Goal: Obtain resource: Download file/media

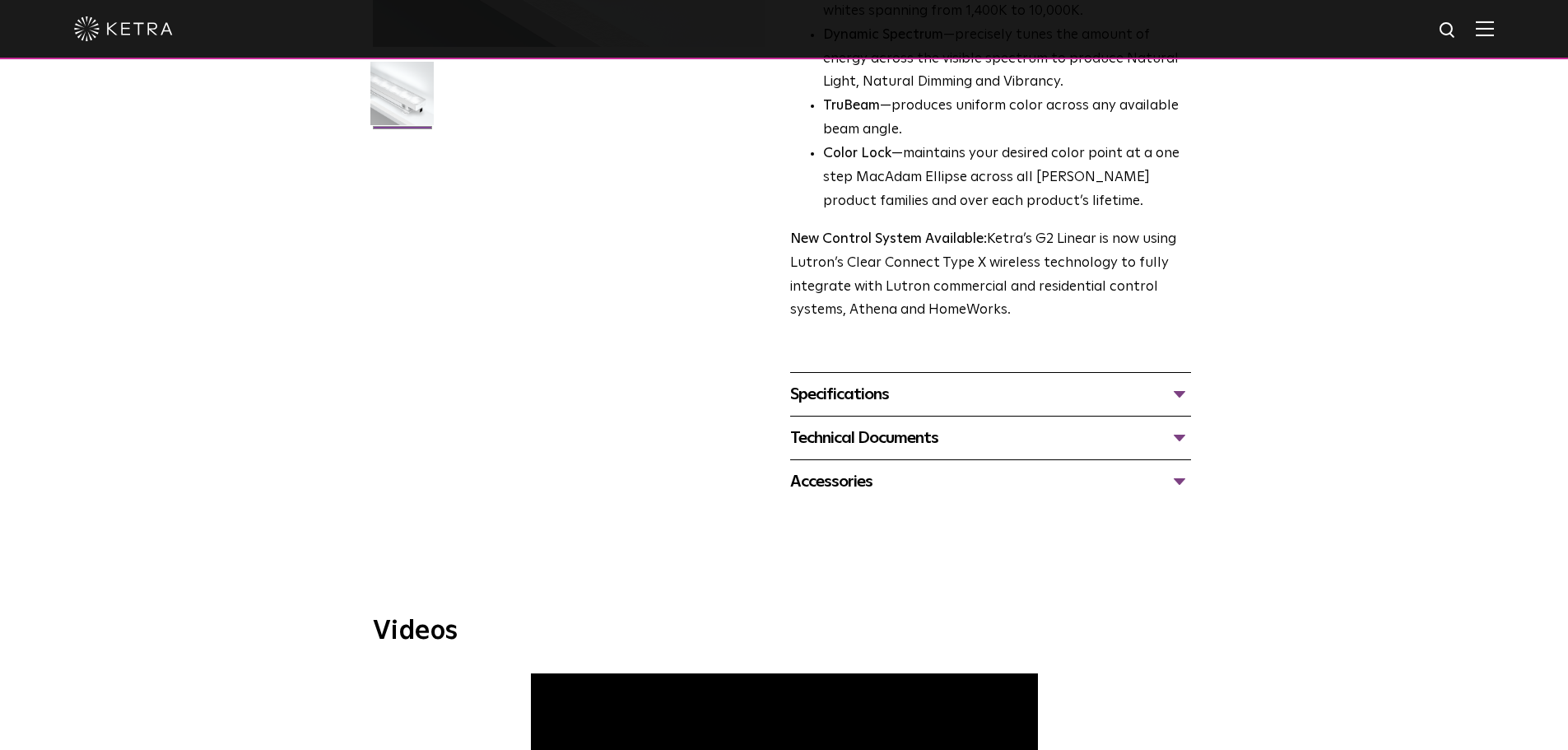
scroll to position [659, 0]
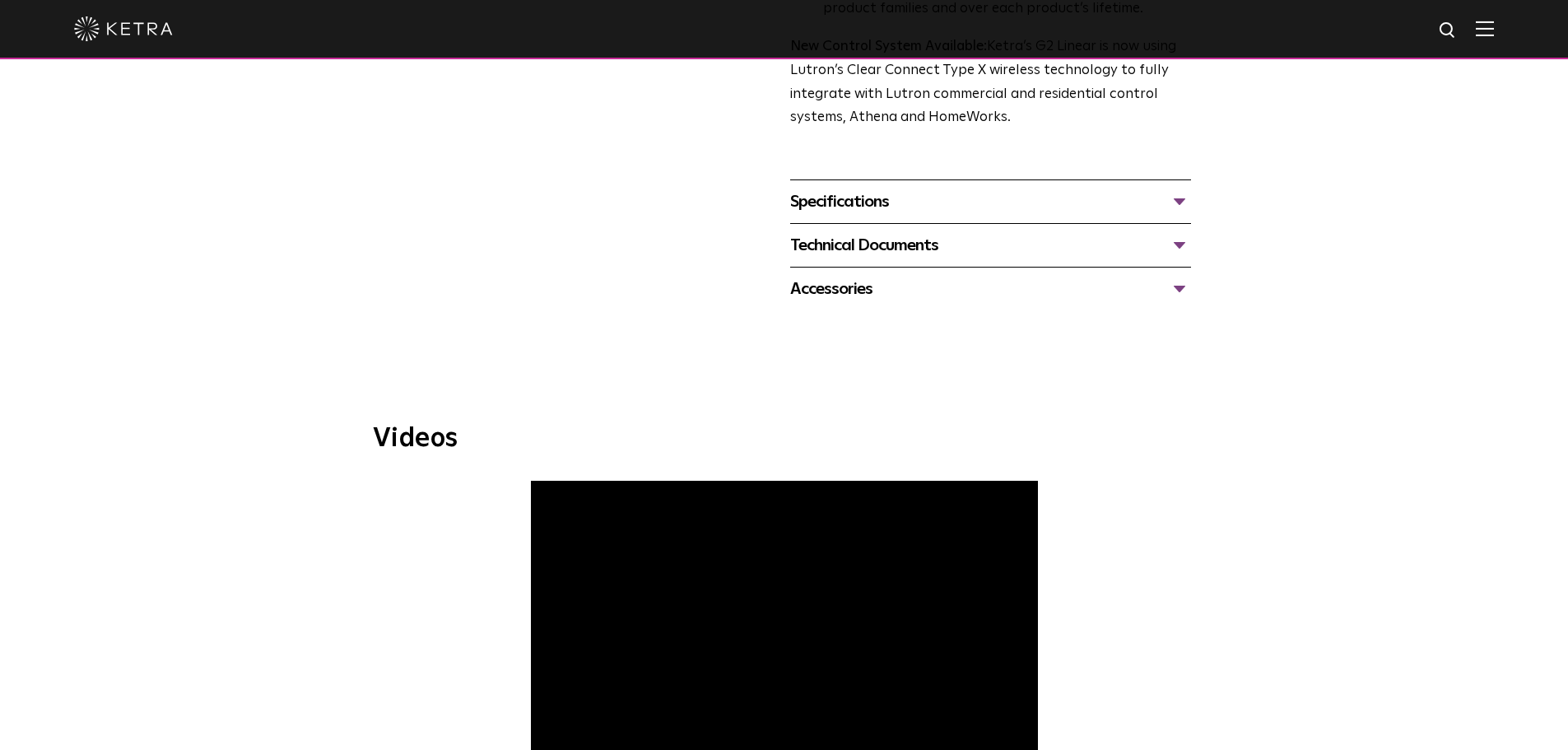
click at [872, 242] on div "Technical Documents" at bounding box center [991, 245] width 401 height 26
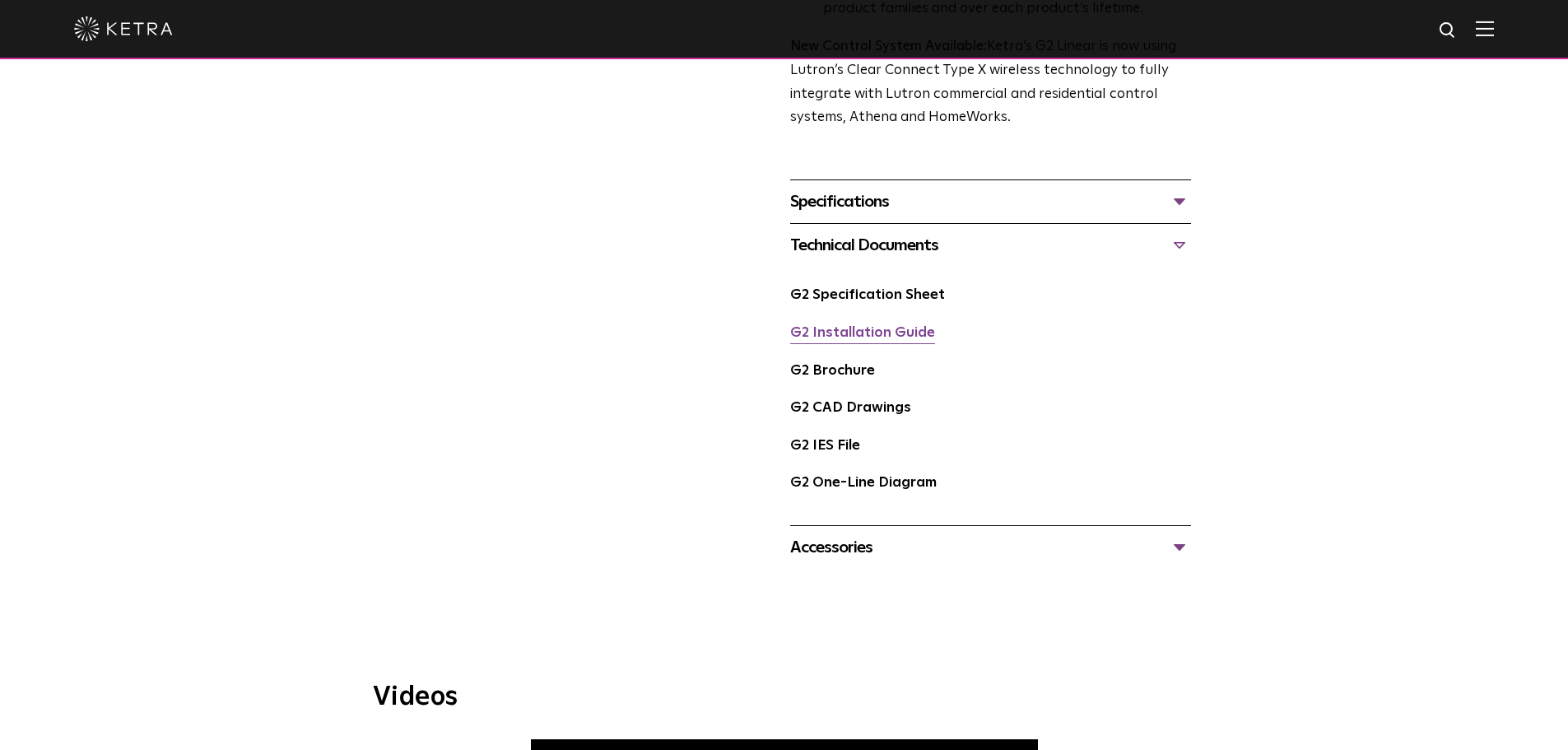
click at [902, 338] on link "G2 Installation Guide" at bounding box center [863, 333] width 145 height 14
click at [857, 378] on link "G2 Brochure" at bounding box center [832, 370] width 85 height 14
click at [873, 409] on link "G2 CAD Drawings" at bounding box center [851, 407] width 121 height 14
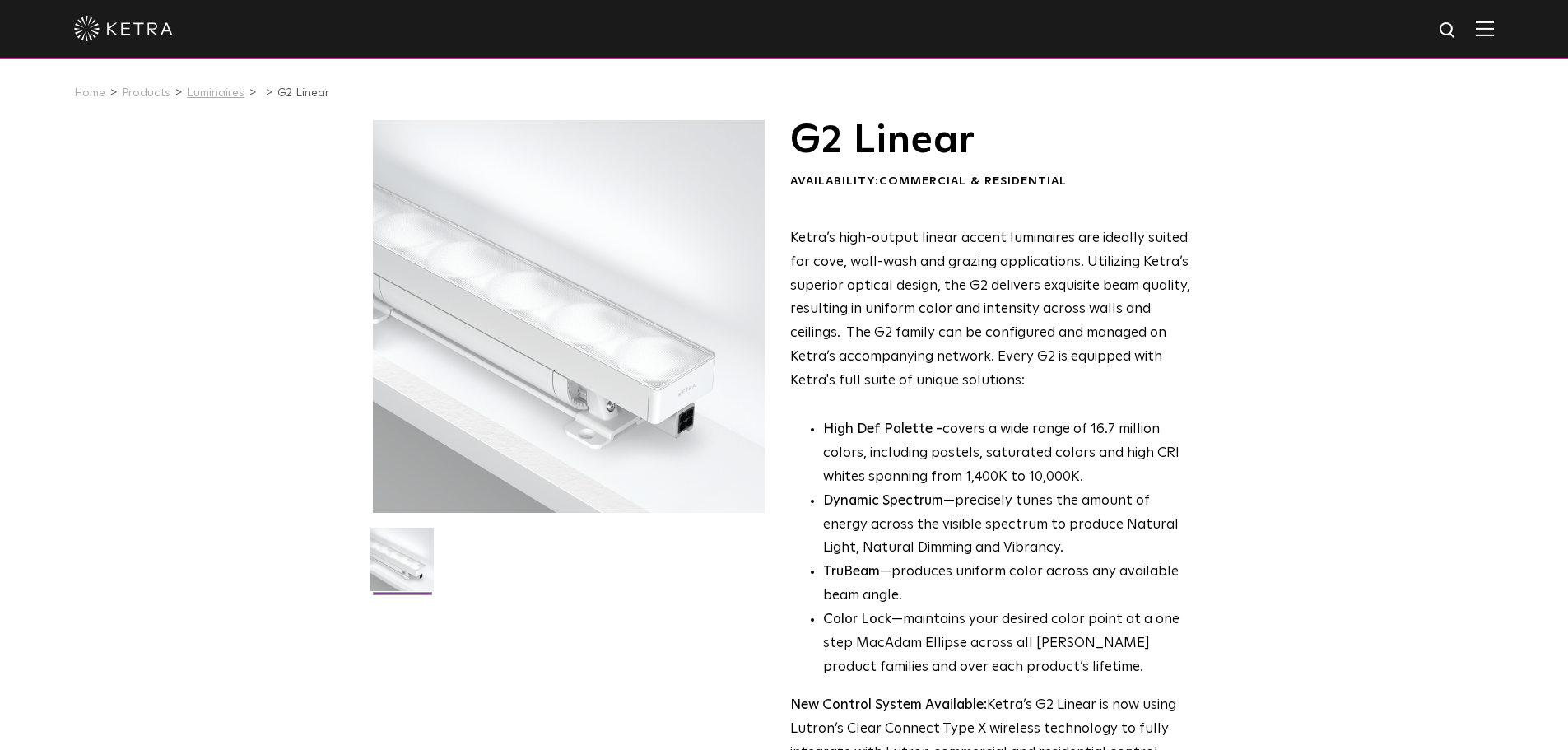
click at [204, 95] on link "Luminaires" at bounding box center [216, 92] width 58 height 12
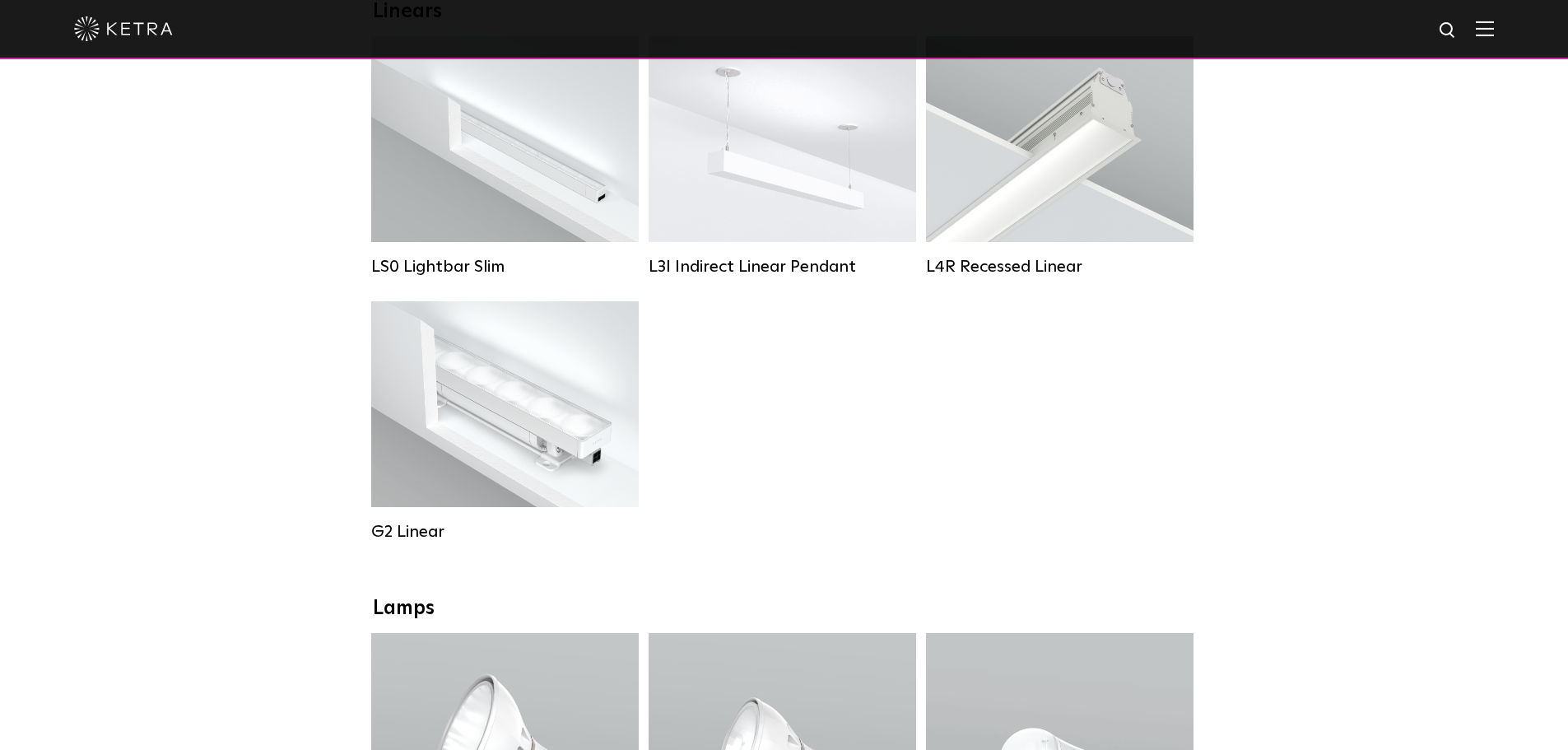
scroll to position [494, 0]
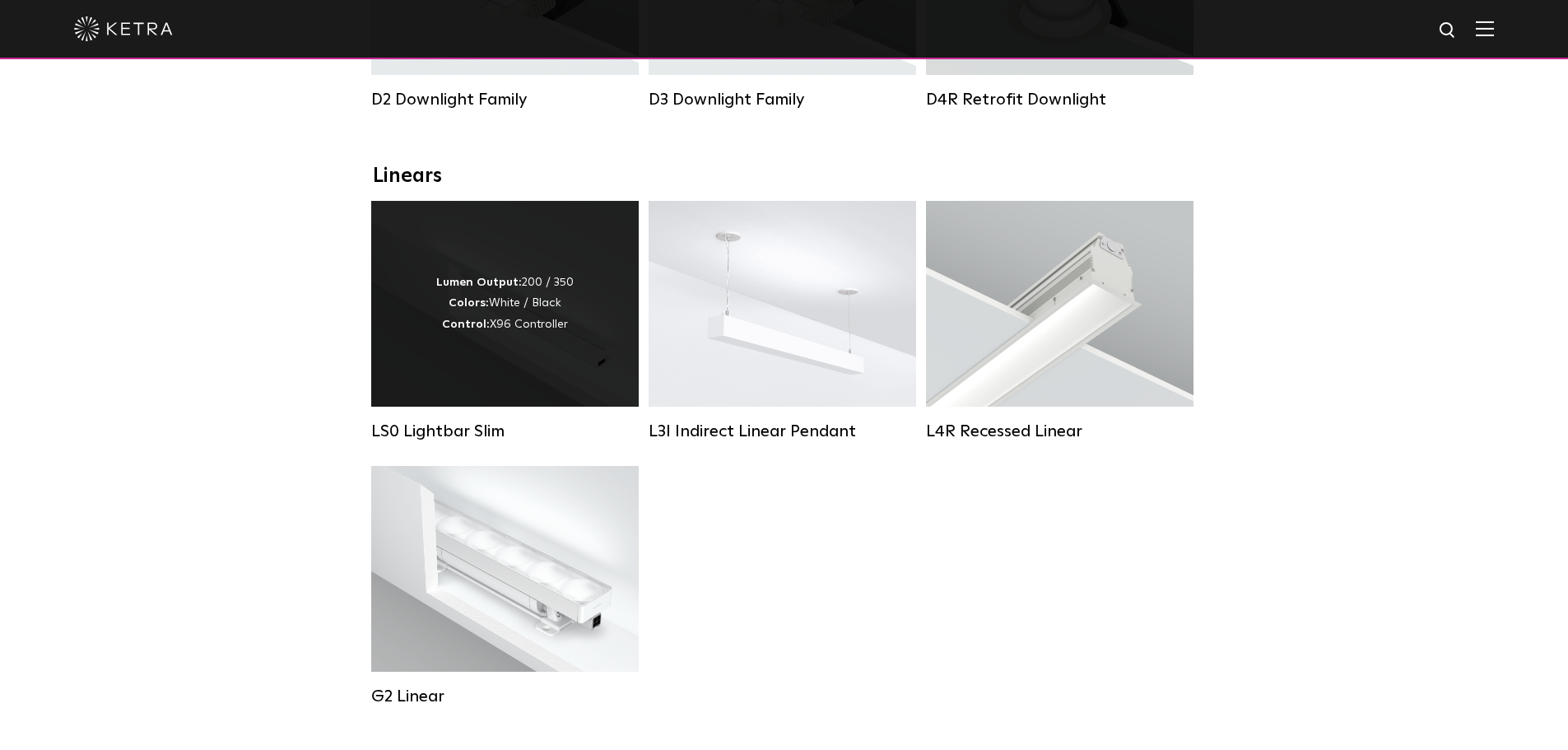
click at [537, 394] on div "Lumen Output: 200 / 350 Colors: White / Black Control: X96 Controller" at bounding box center [504, 303] width 268 height 206
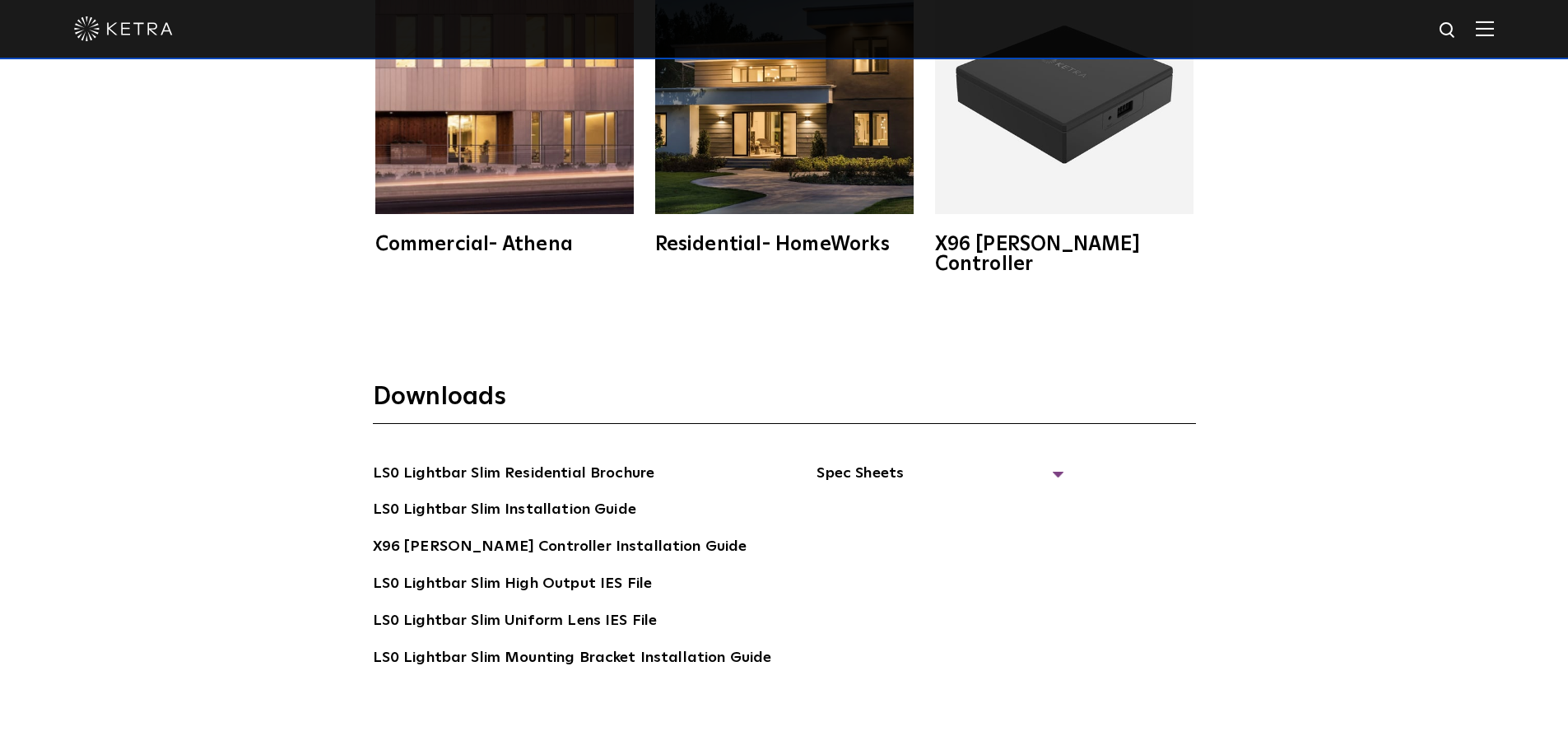
scroll to position [3128, 0]
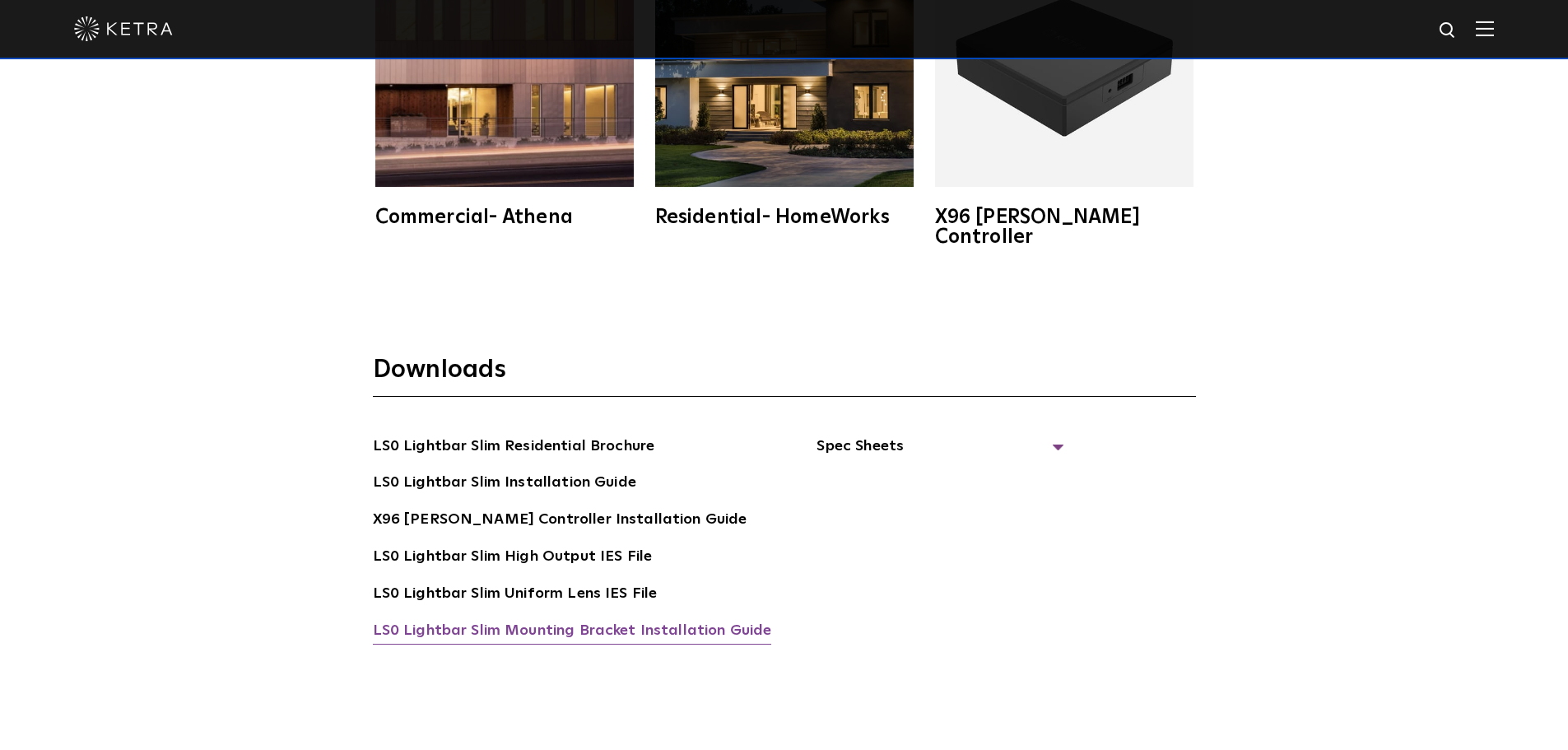
click at [567, 618] on link "LS0 Lightbar Slim Mounting Bracket Installation Guide" at bounding box center [572, 631] width 399 height 26
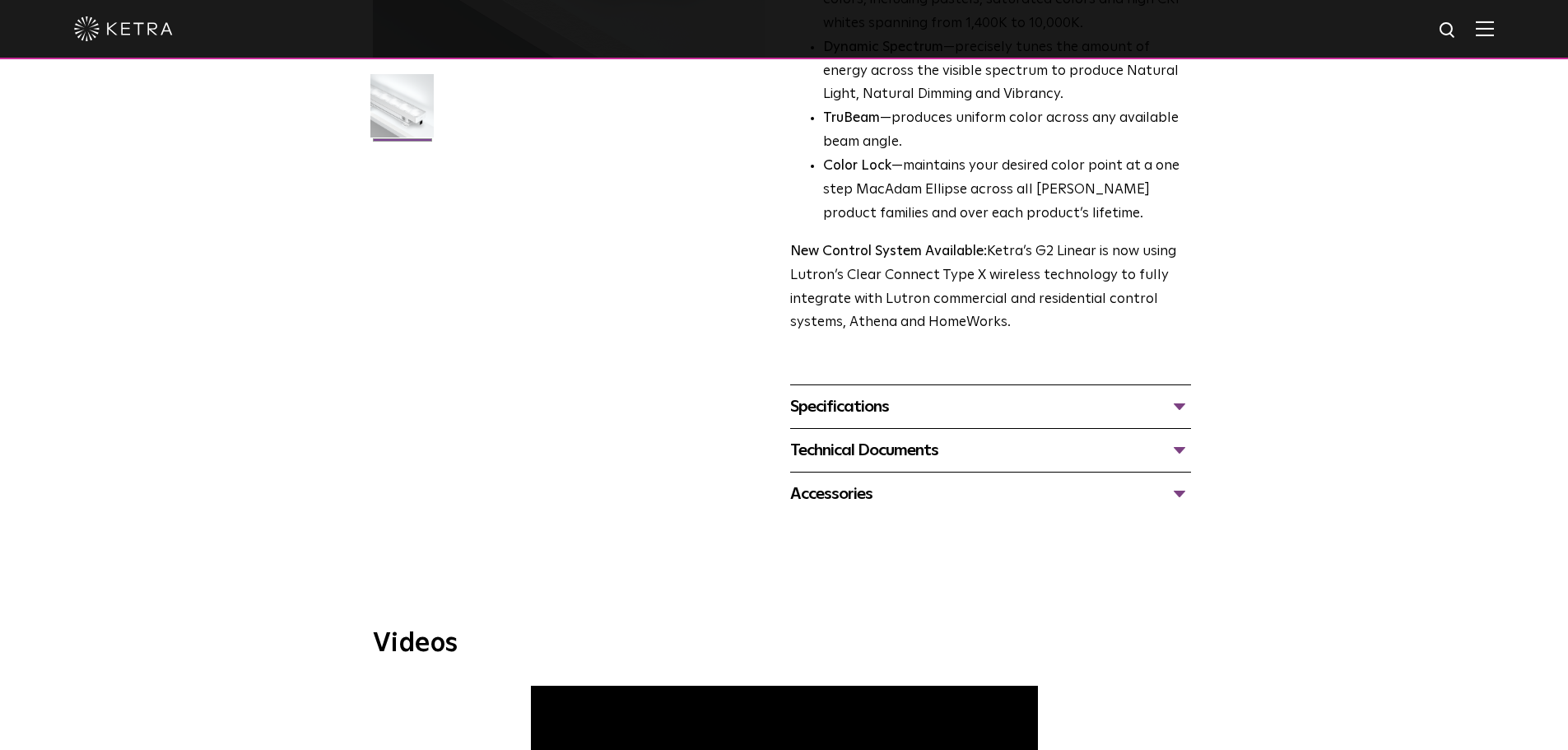
scroll to position [494, 0]
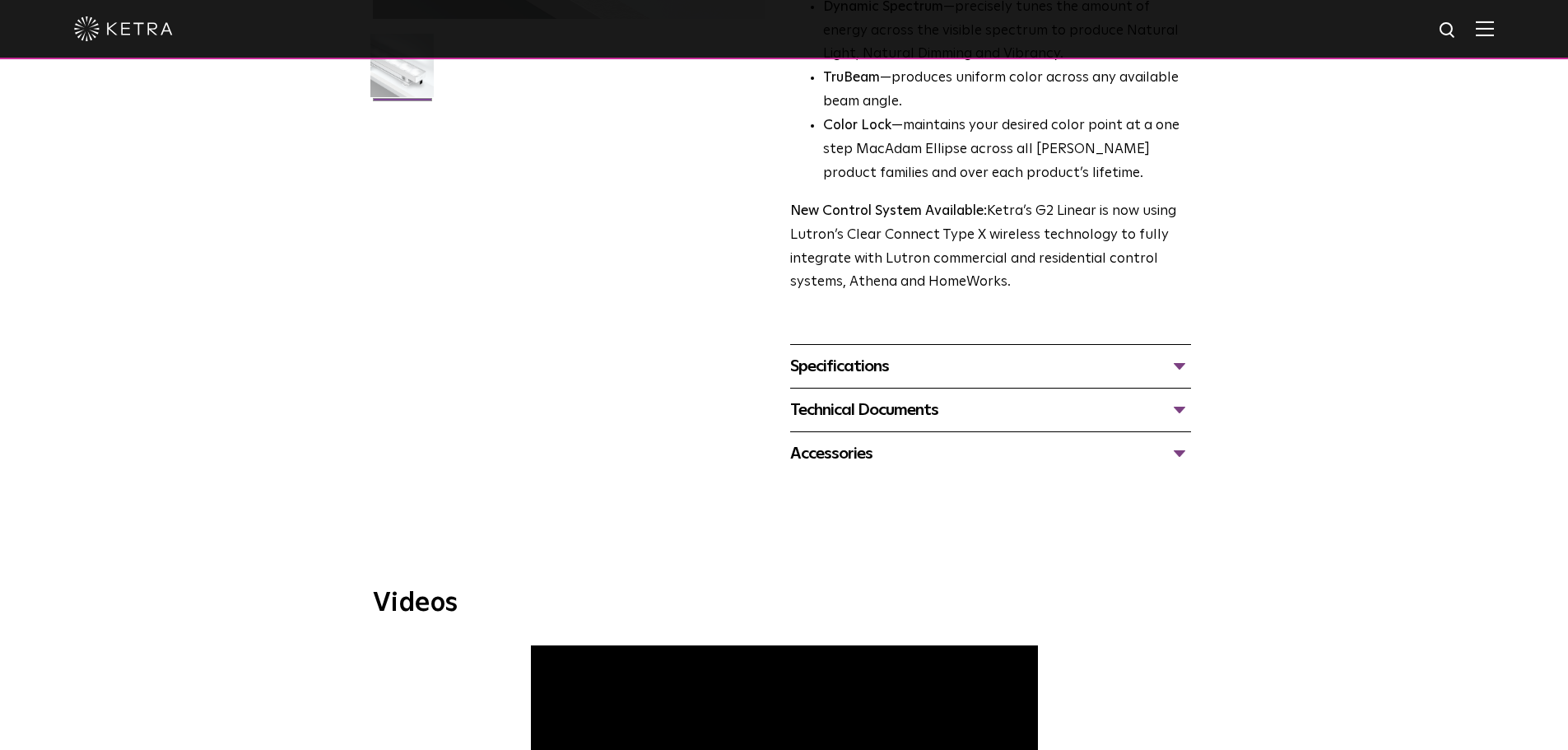
click at [872, 405] on div "Technical Documents" at bounding box center [991, 409] width 401 height 26
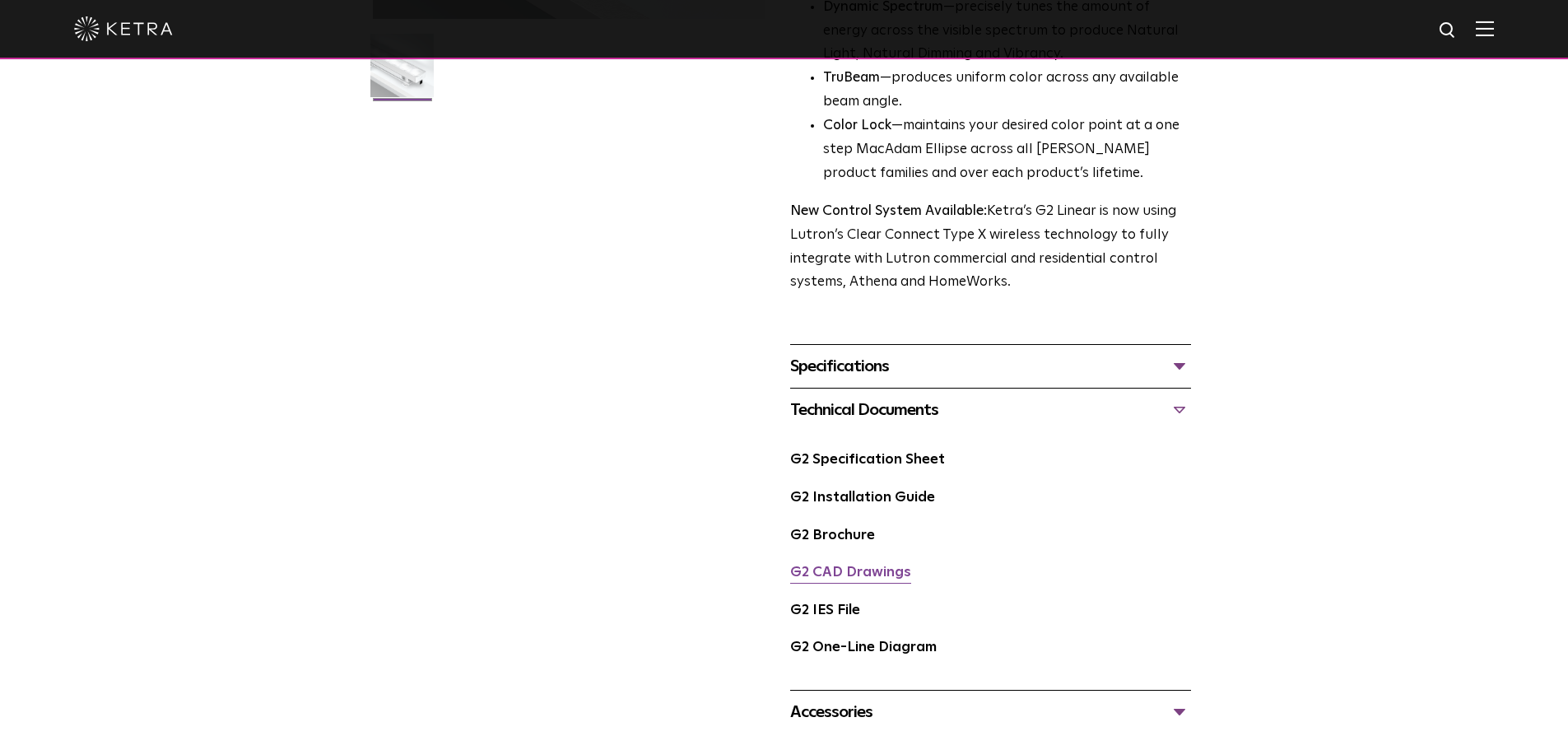
click at [864, 569] on link "G2 CAD Drawings" at bounding box center [851, 572] width 121 height 14
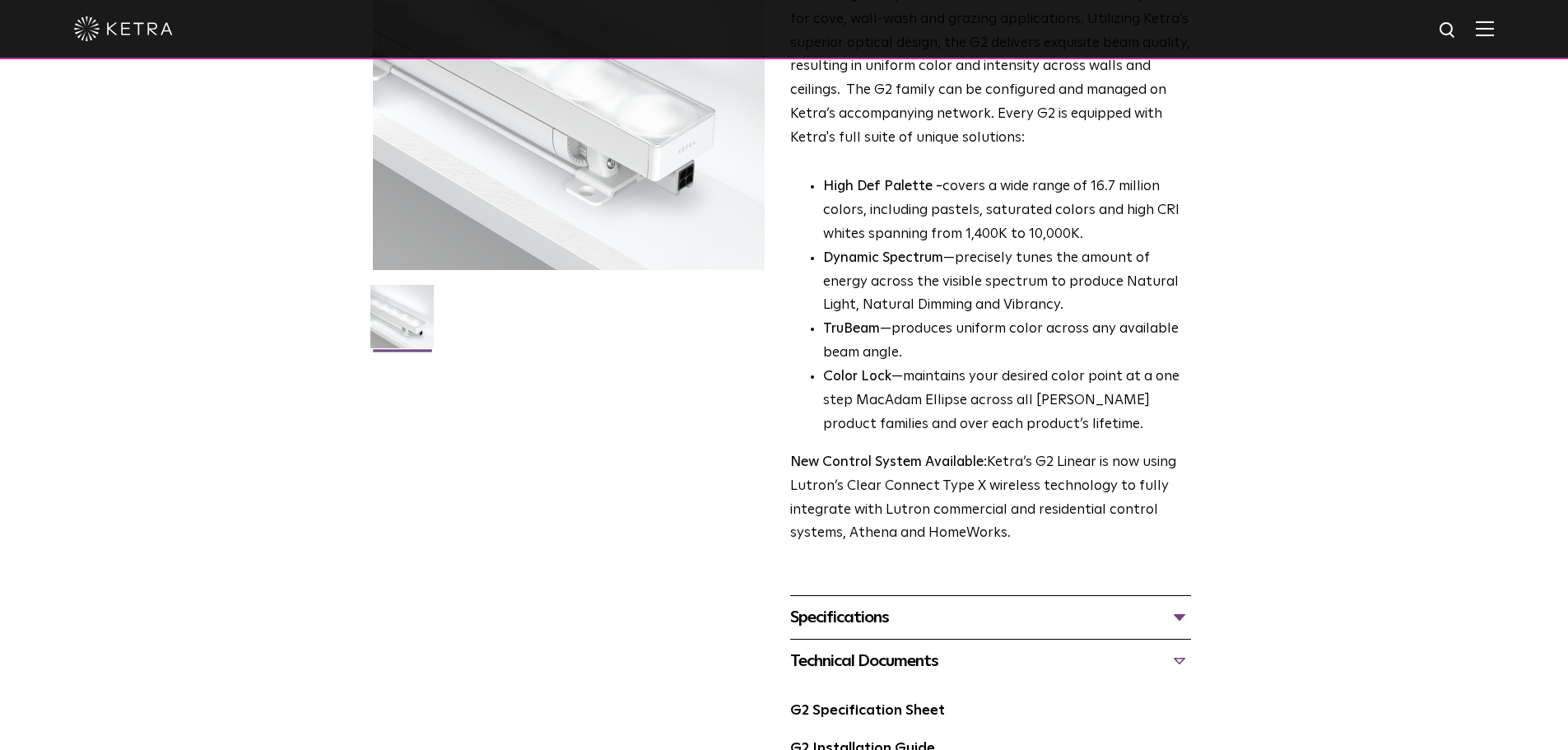
scroll to position [0, 0]
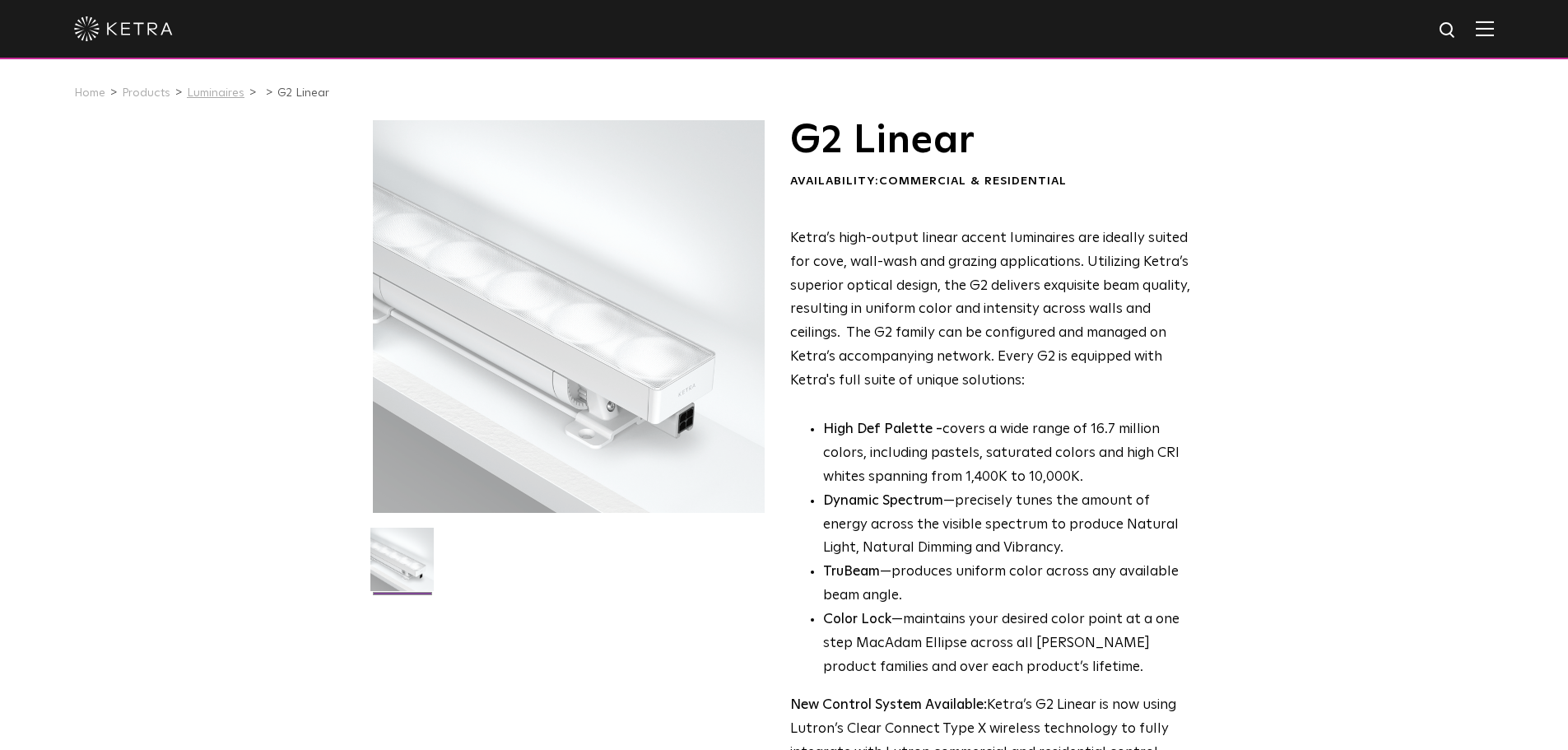
click at [210, 90] on link "Luminaires" at bounding box center [216, 92] width 58 height 12
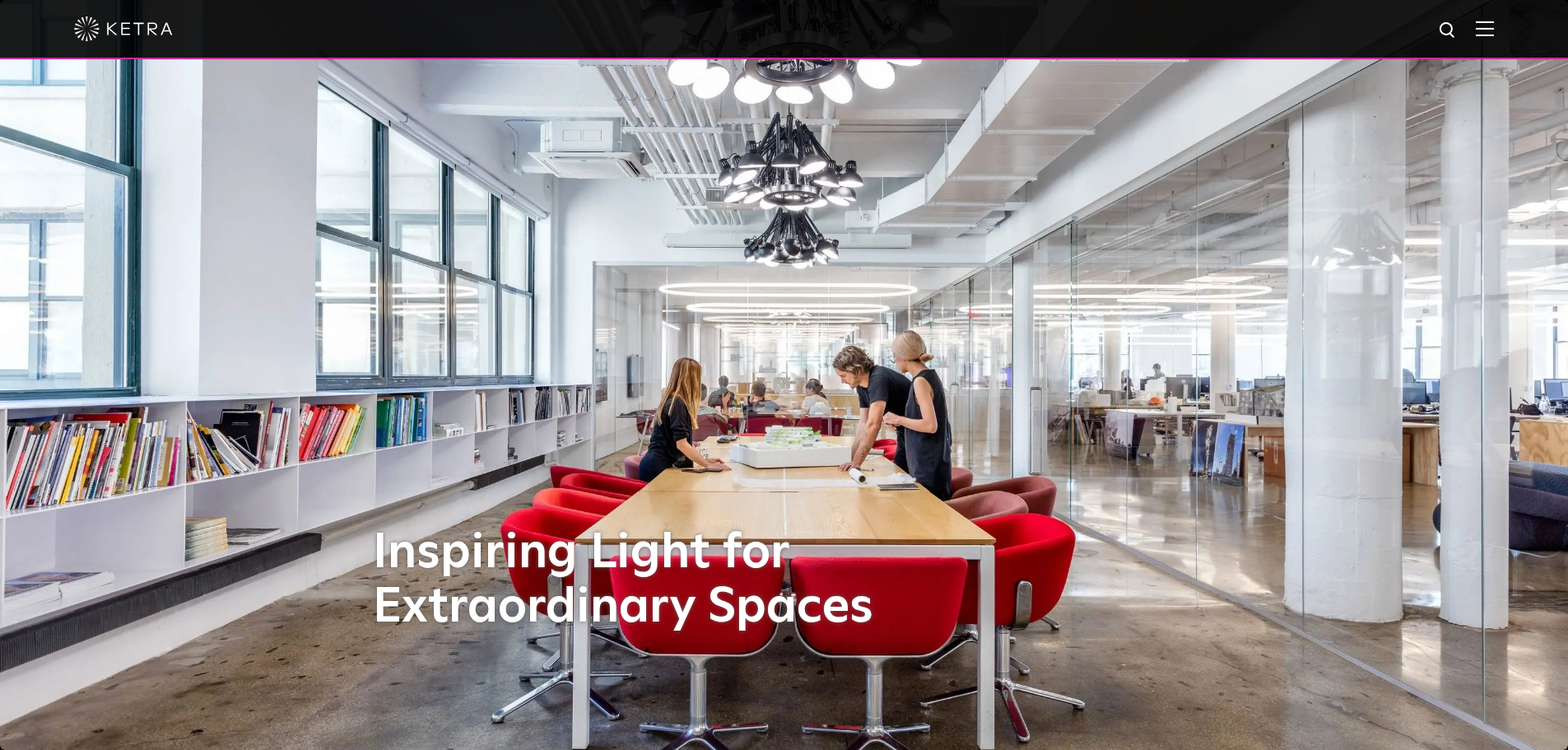
click at [1488, 33] on div at bounding box center [784, 28] width 1420 height 58
click at [1491, 28] on img at bounding box center [1485, 28] width 18 height 16
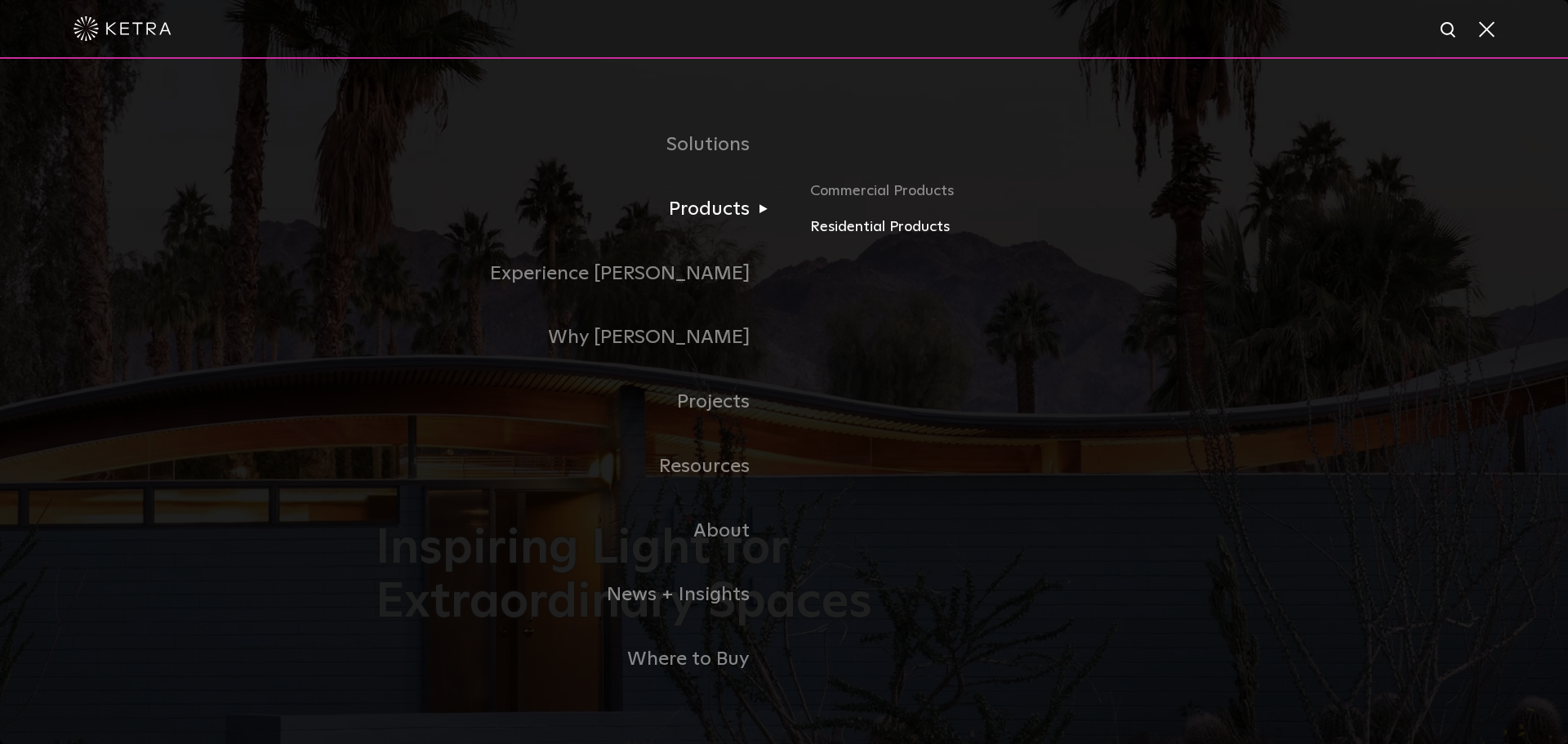
click at [837, 232] on link "Residential Products" at bounding box center [1002, 227] width 382 height 24
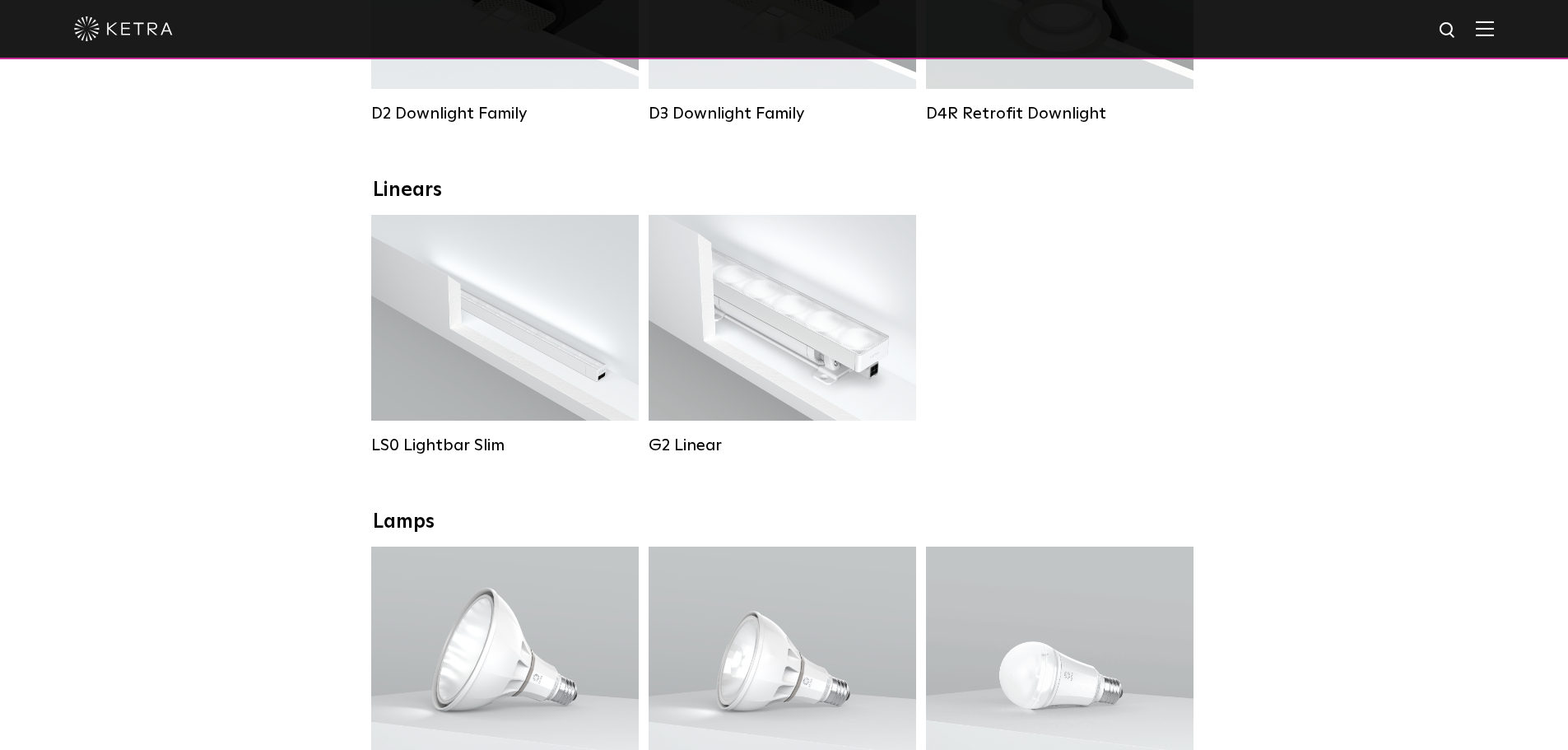
scroll to position [494, 0]
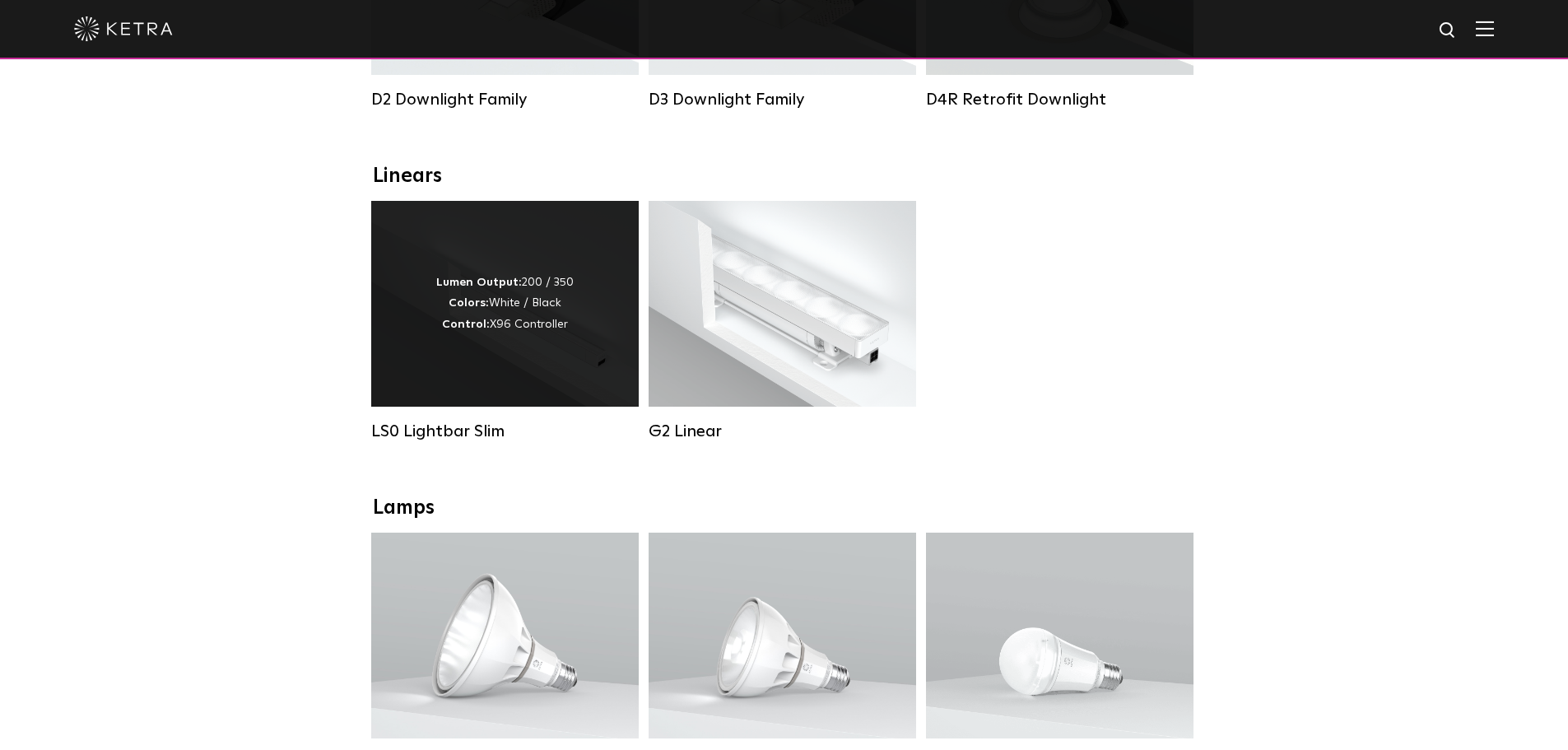
click at [546, 349] on div "Lumen Output: 200 / 350 Colors: White / Black Control: X96 Controller" at bounding box center [504, 303] width 268 height 206
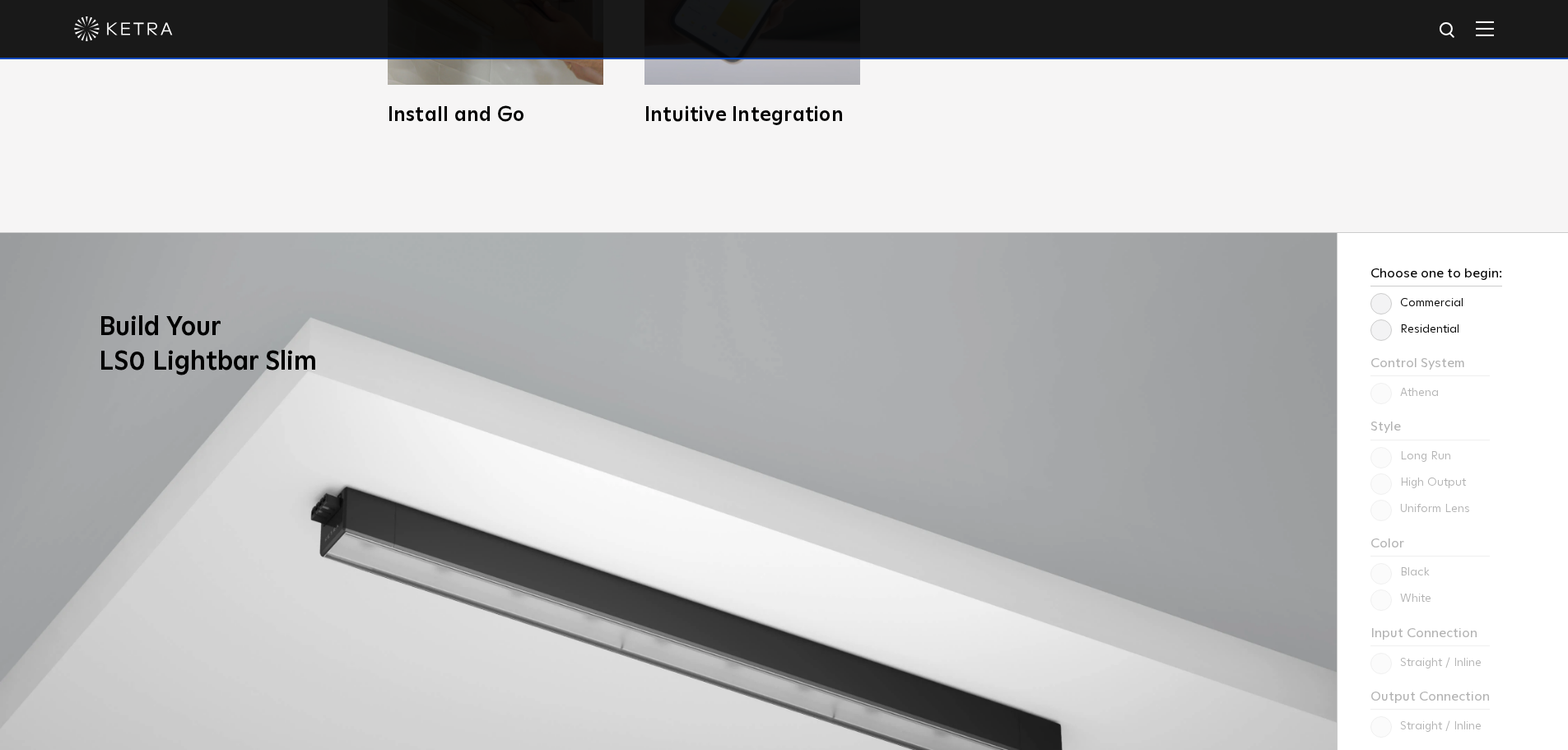
scroll to position [1316, 0]
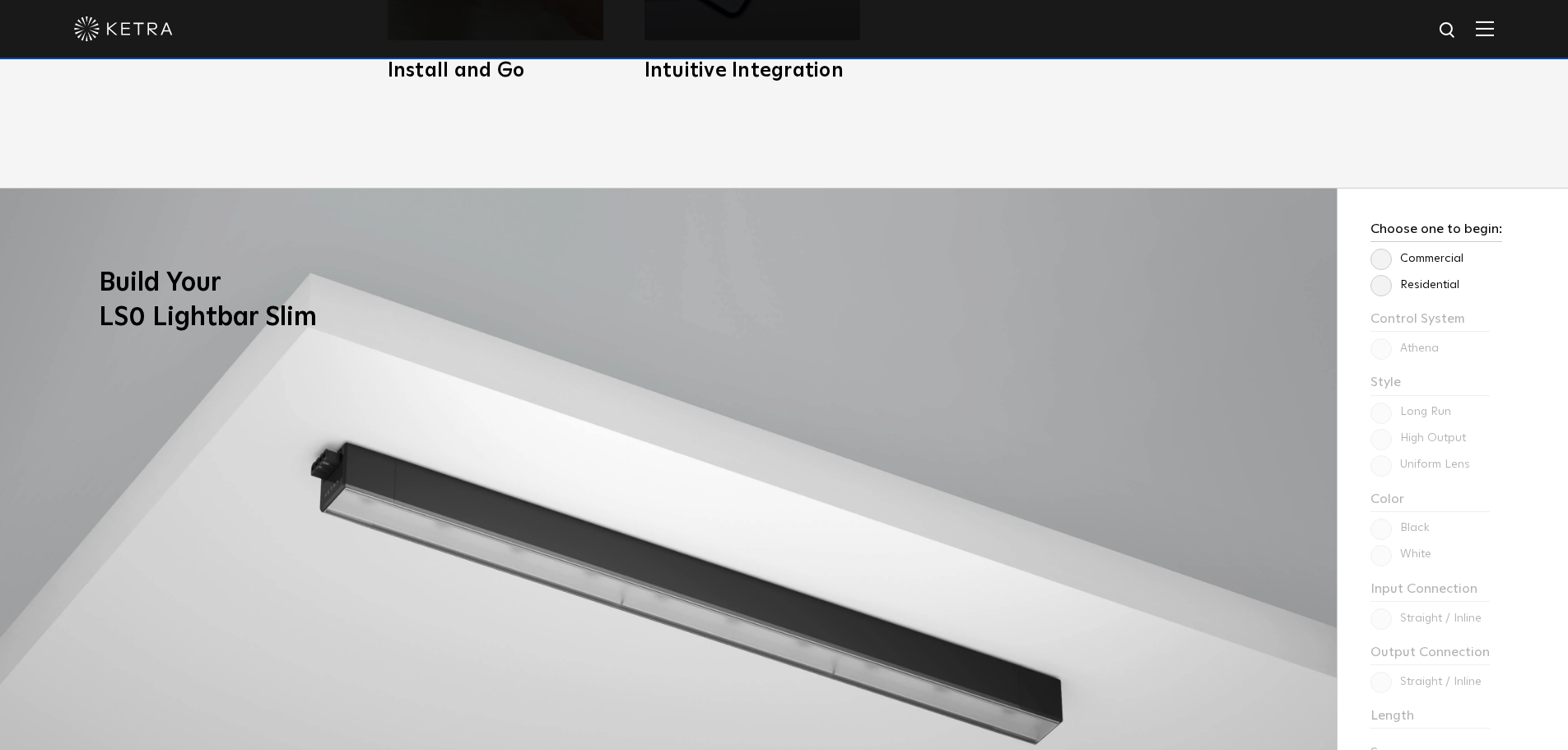
click at [1380, 287] on label "Residential" at bounding box center [1414, 285] width 89 height 14
click at [0, 0] on input "Residential" at bounding box center [0, 0] width 0 height 0
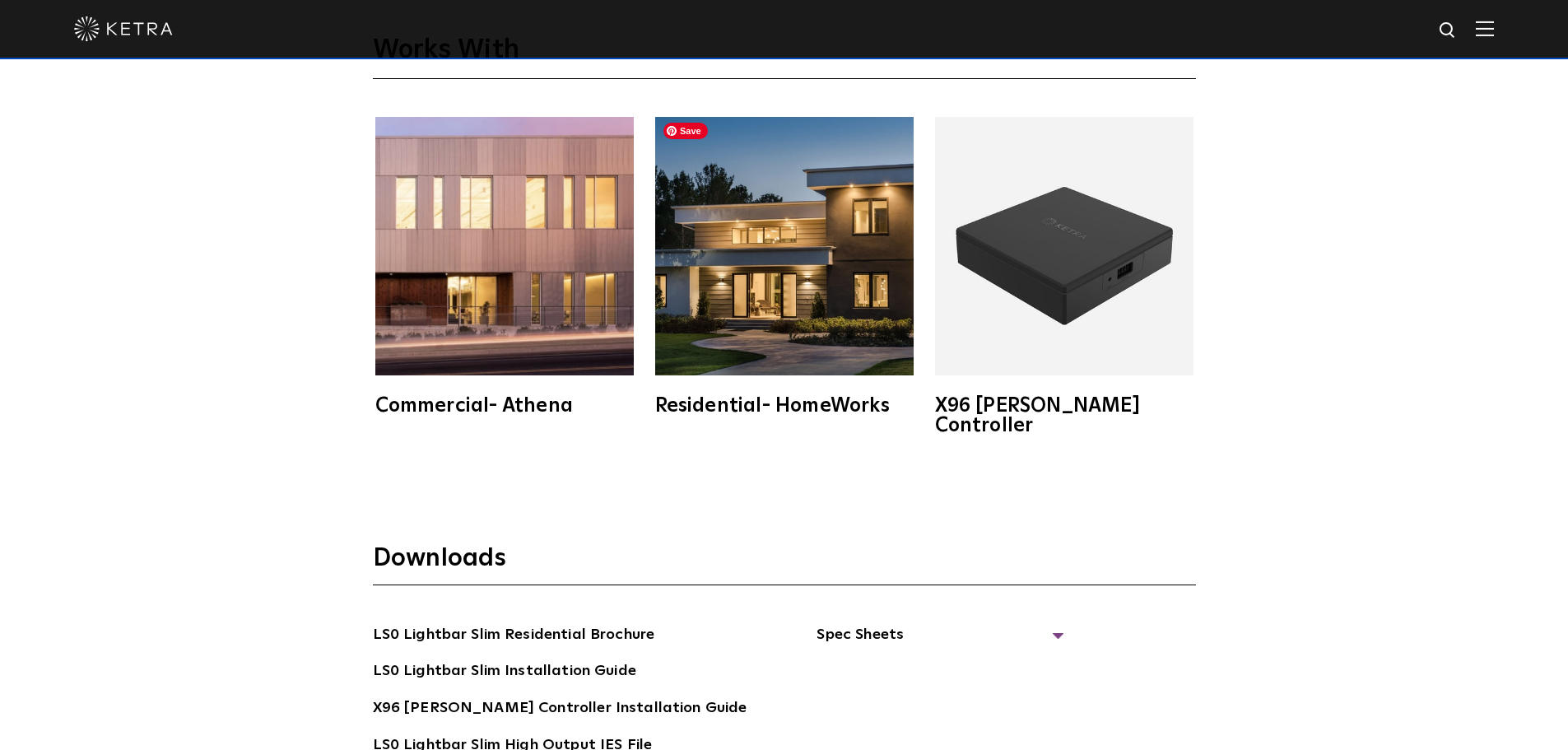
scroll to position [3128, 0]
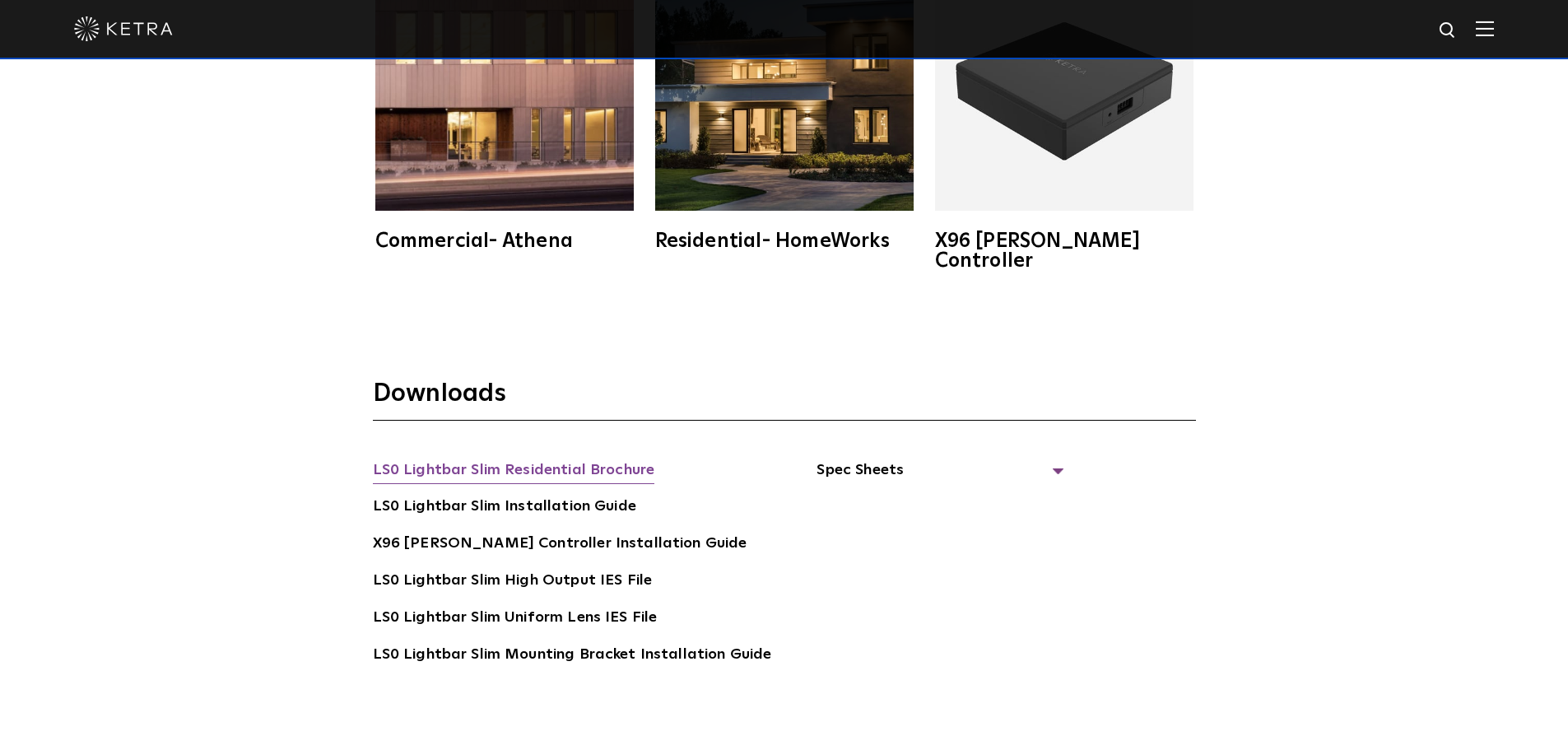
click at [629, 459] on link "LS0 Lightbar Slim Residential Brochure" at bounding box center [514, 471] width 282 height 26
click at [572, 643] on link "LS0 Lightbar Slim Mounting Bracket Installation Guide" at bounding box center [572, 656] width 399 height 26
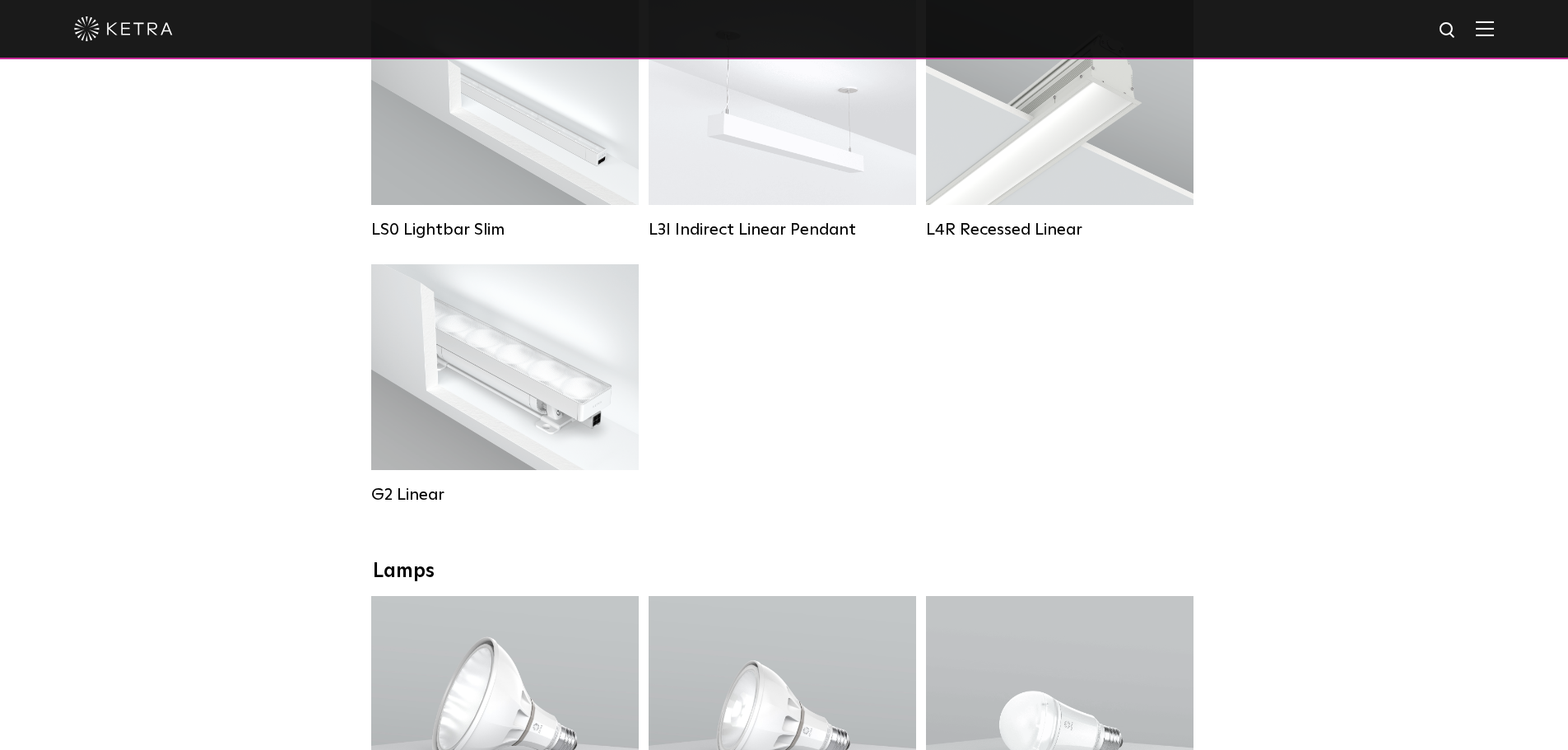
scroll to position [659, 0]
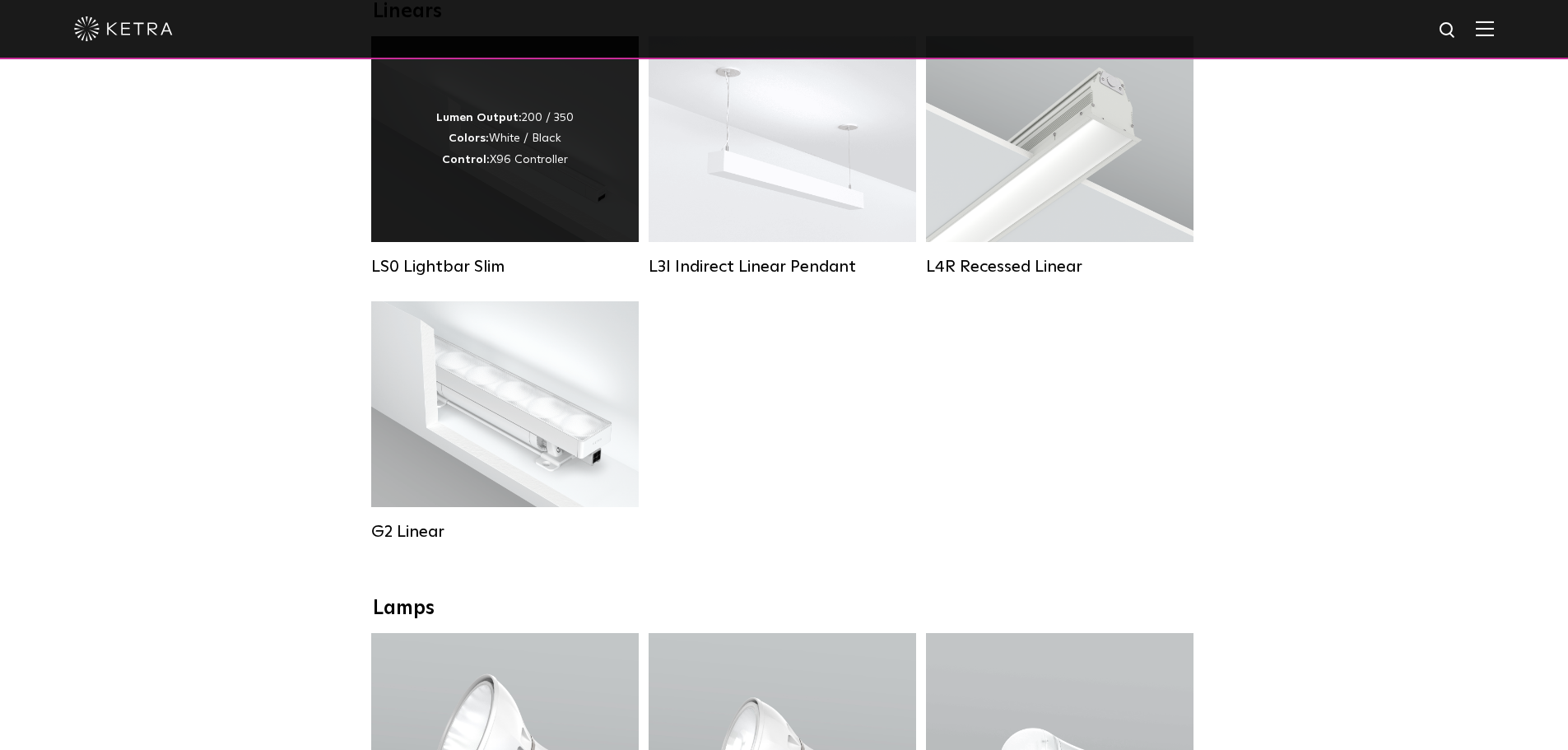
click at [464, 205] on div "Lumen Output: 200 / 350 Colors: White / Black Control: X96 Controller" at bounding box center [504, 139] width 268 height 206
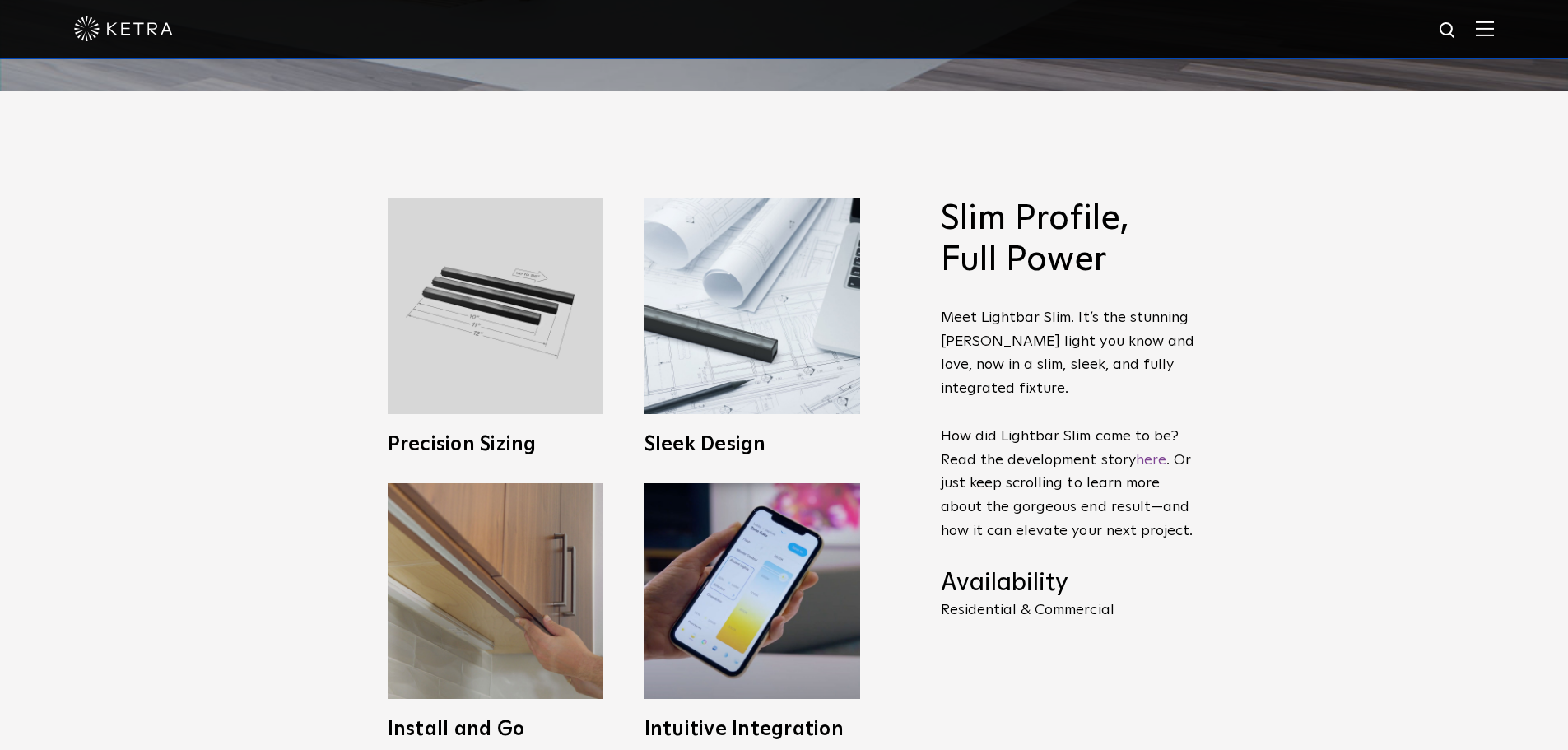
scroll to position [823, 0]
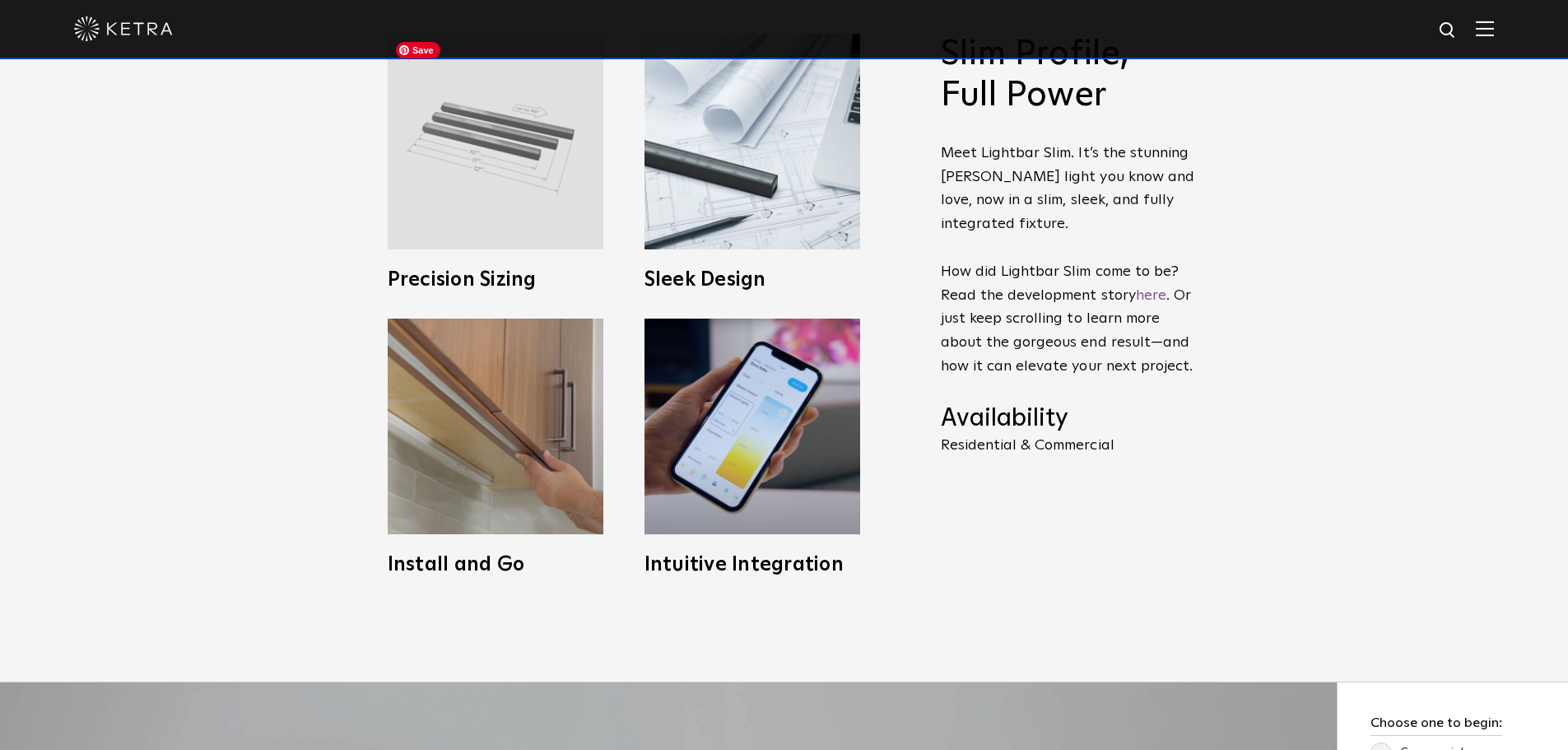
click at [487, 147] on img at bounding box center [495, 142] width 216 height 216
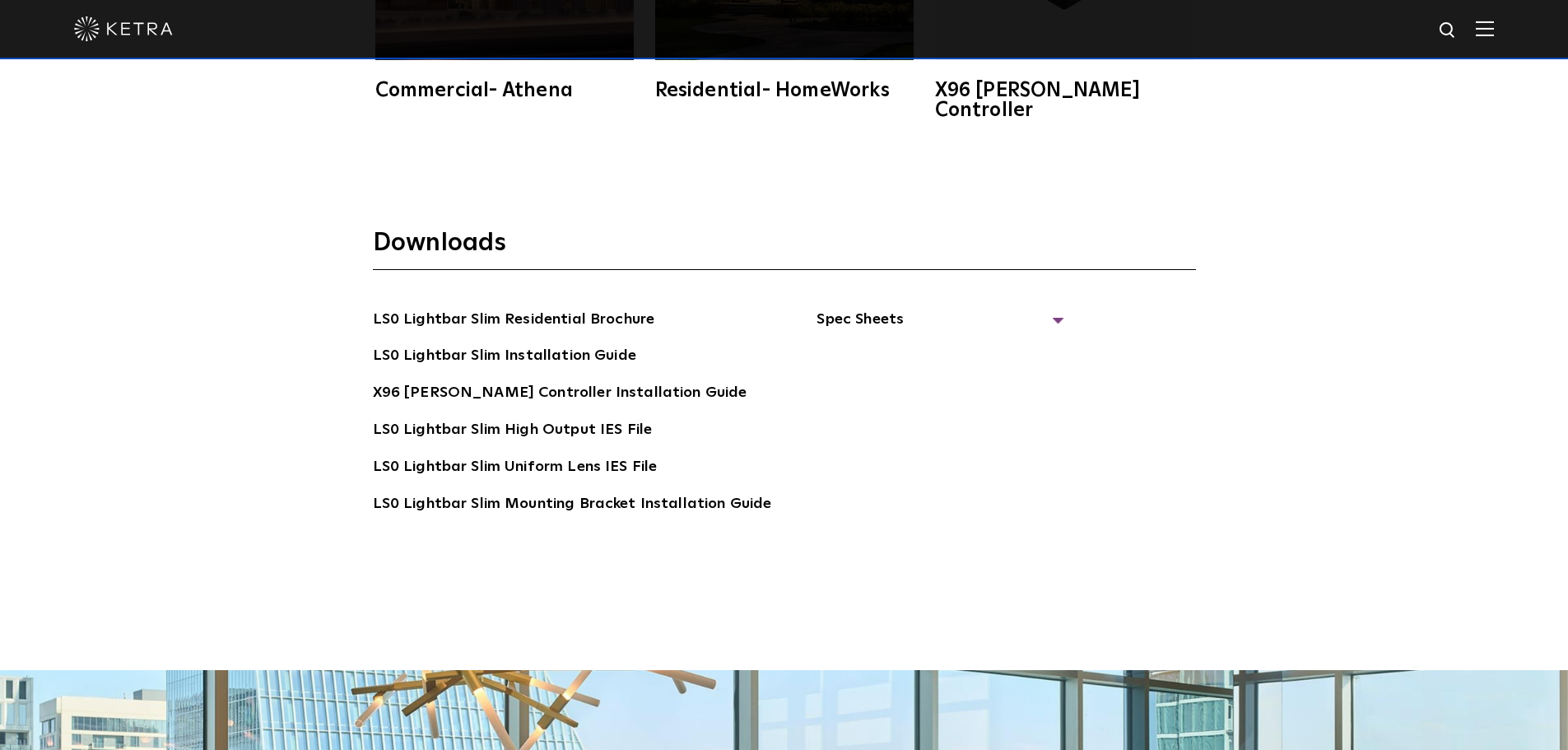
scroll to position [3292, 0]
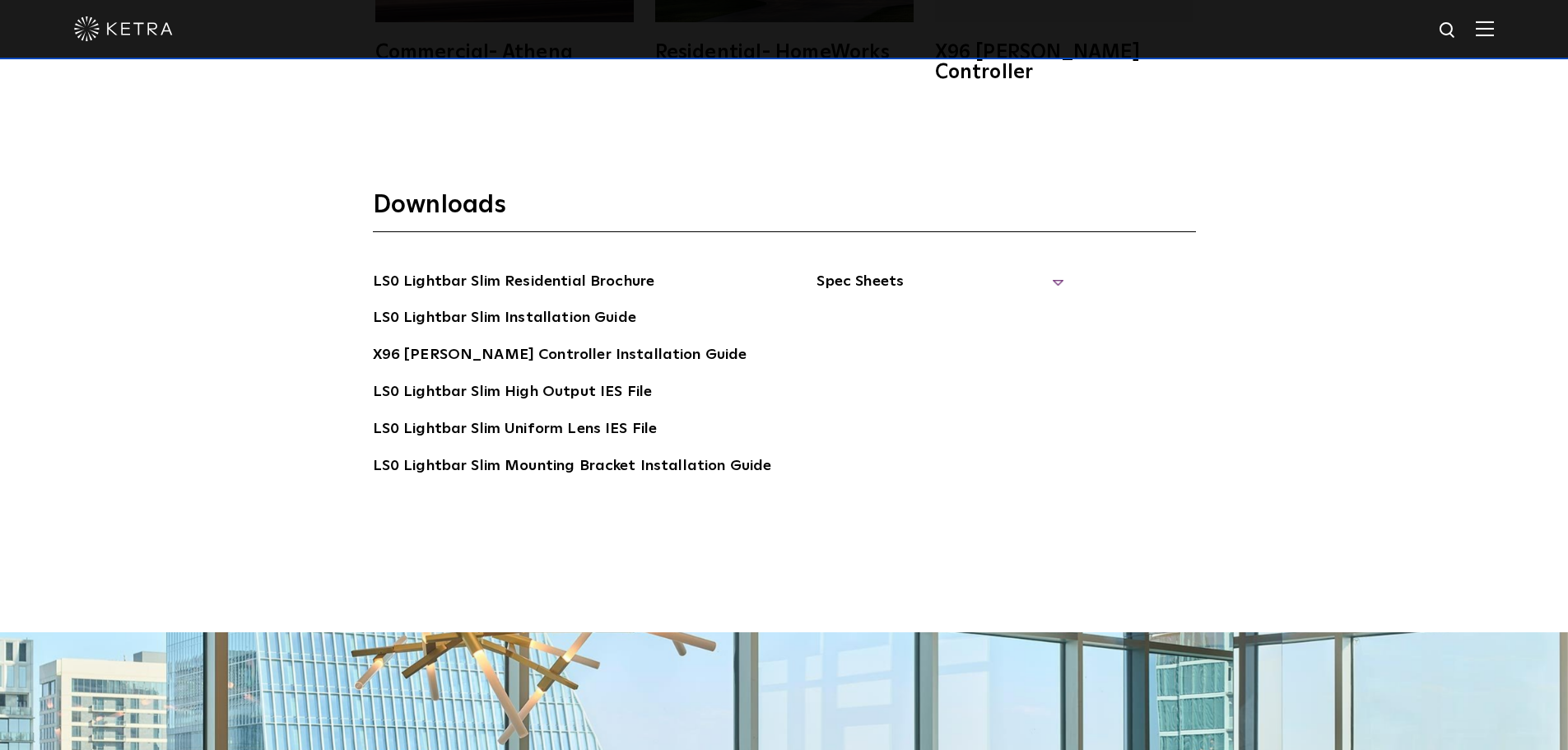
click at [860, 270] on span "Spec Sheets" at bounding box center [940, 289] width 247 height 37
click at [952, 305] on link "LS0 Lightbar Slim Spec Sheet" at bounding box center [943, 318] width 212 height 26
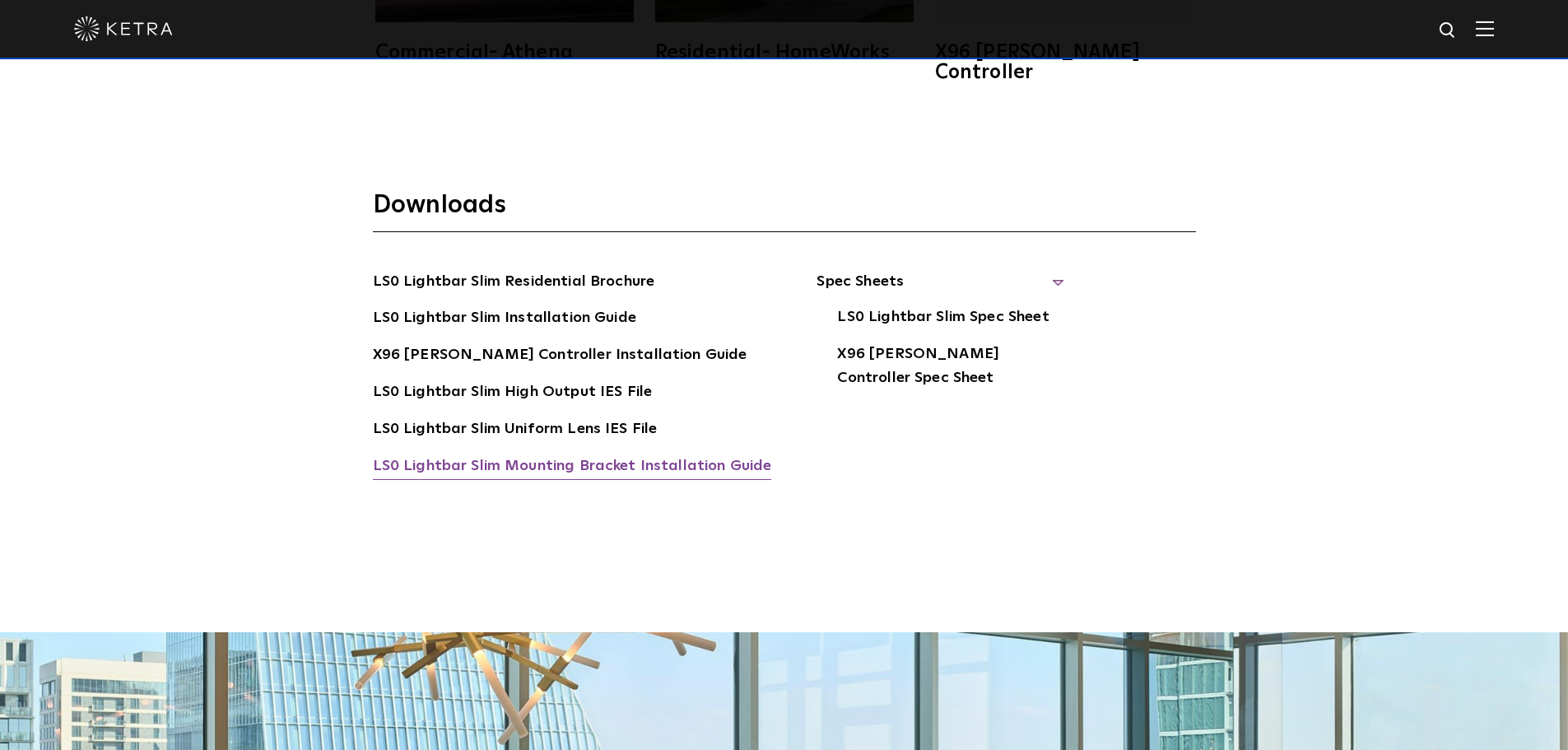
click at [682, 454] on link "LS0 Lightbar Slim Mounting Bracket Installation Guide" at bounding box center [572, 467] width 399 height 26
click at [463, 270] on link "LS0 Lightbar Slim Residential Brochure" at bounding box center [514, 283] width 282 height 26
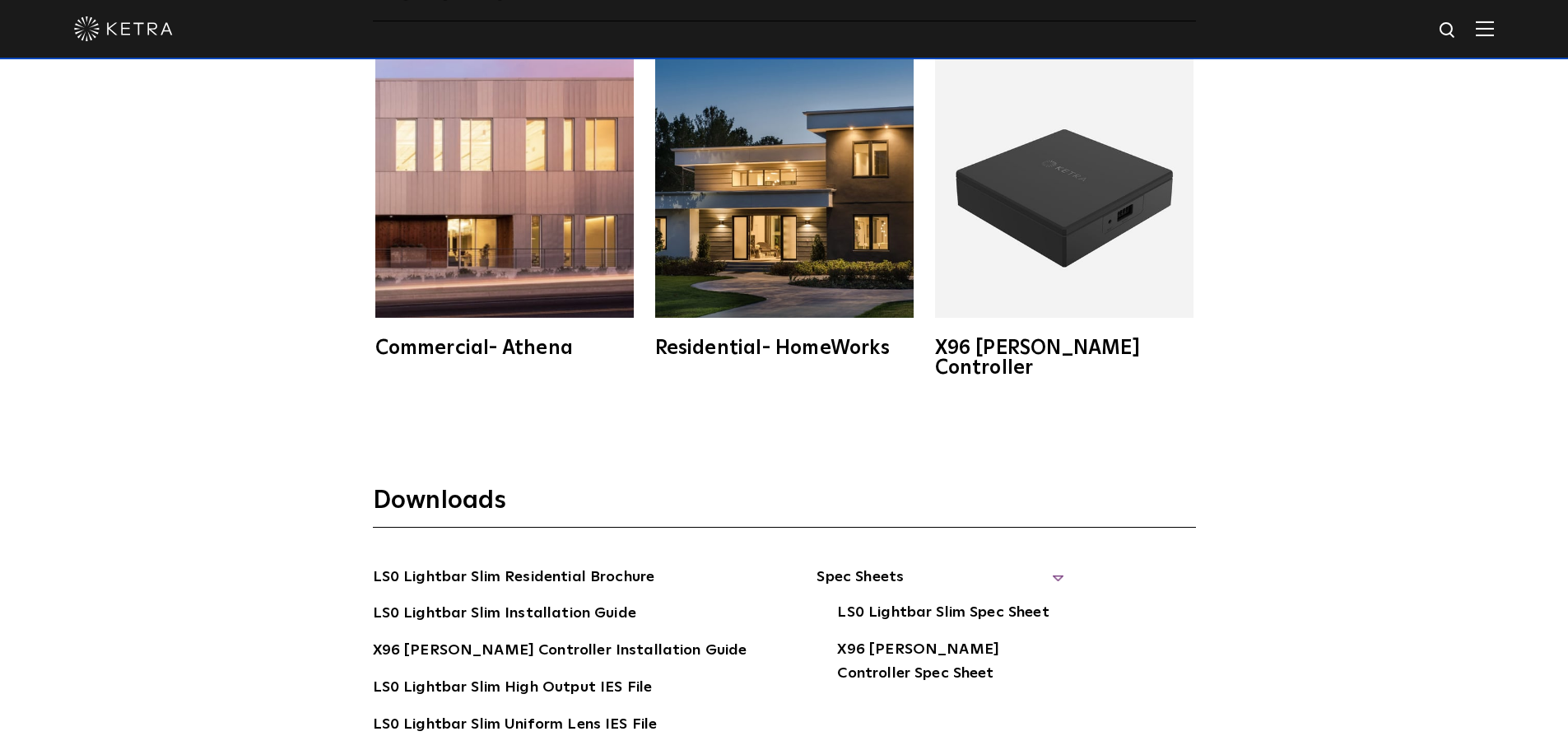
scroll to position [2963, 0]
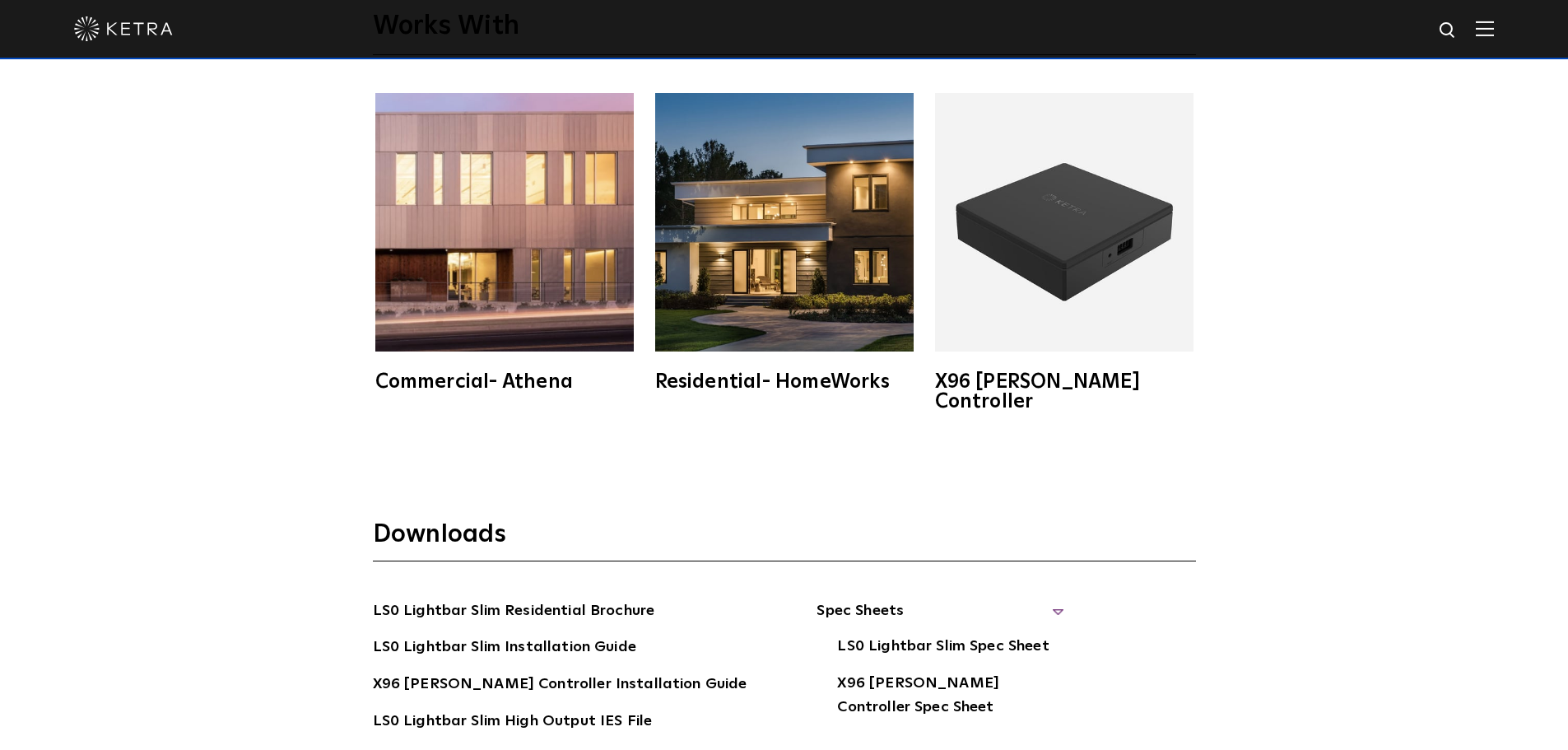
click at [807, 374] on div "Residential- HomeWorks" at bounding box center [784, 382] width 259 height 20
